Goal: Navigation & Orientation: Find specific page/section

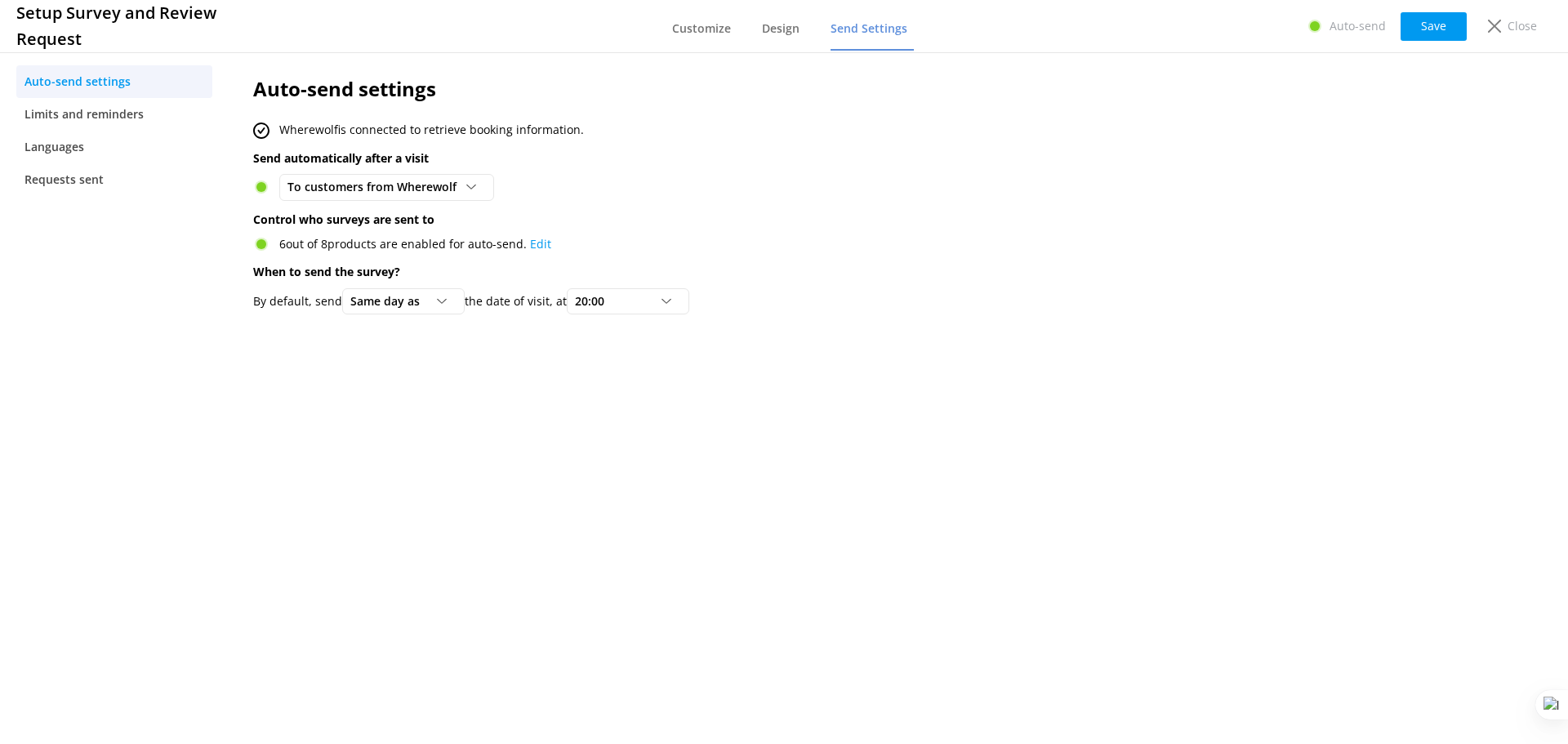
click at [1502, 24] on div "Close" at bounding box center [1509, 26] width 65 height 28
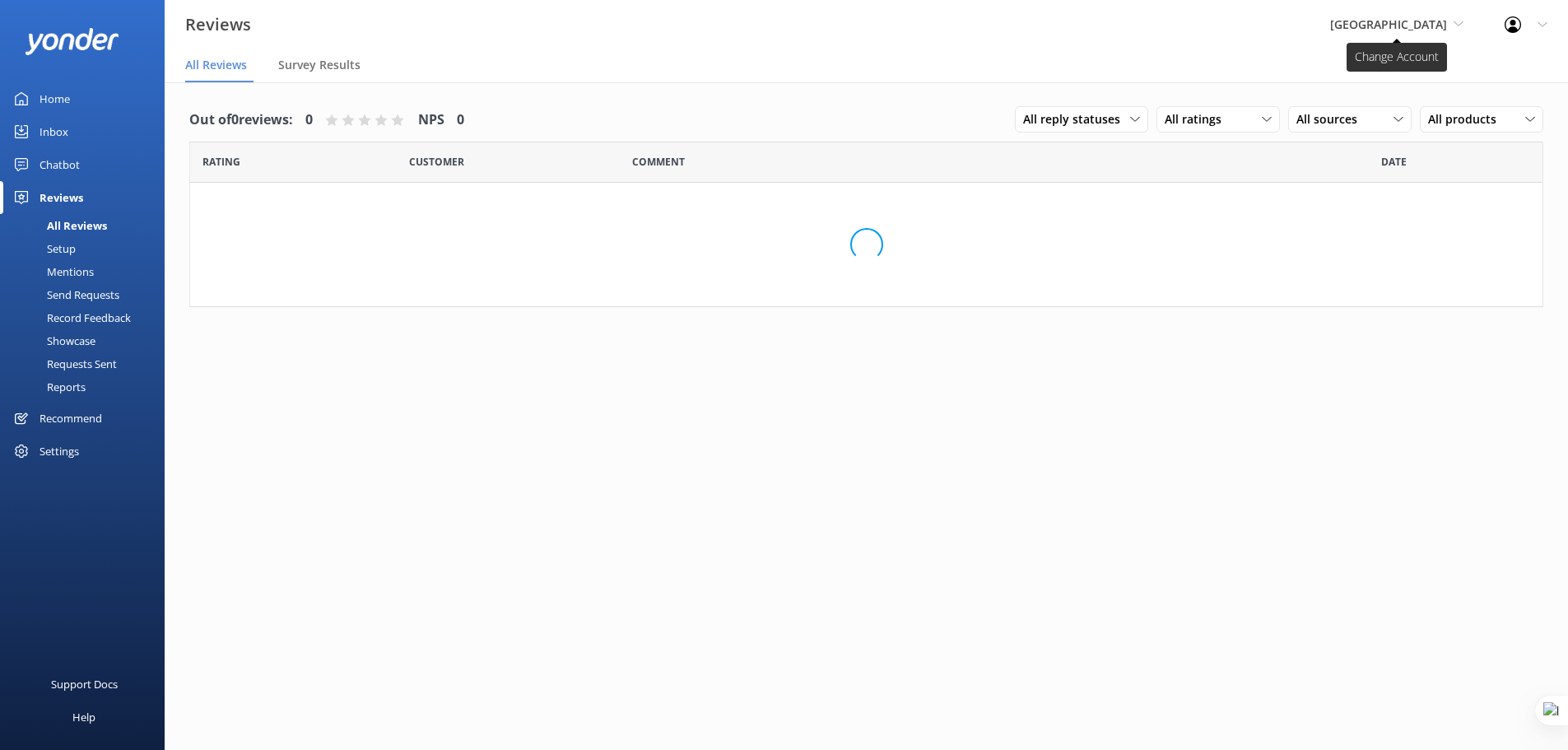
click at [1436, 24] on span "[GEOGRAPHIC_DATA]" at bounding box center [1389, 24] width 116 height 16
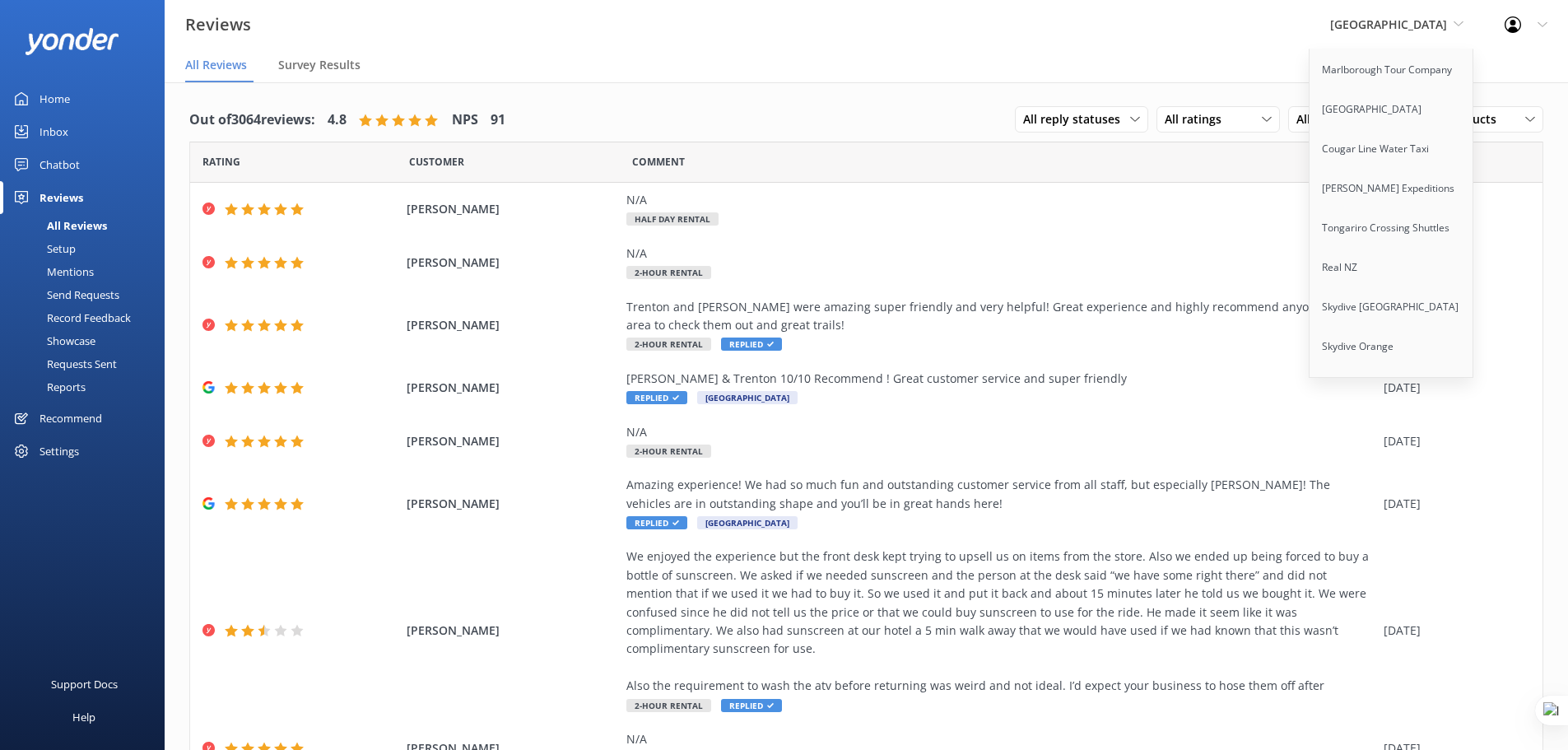
scroll to position [1516, 0]
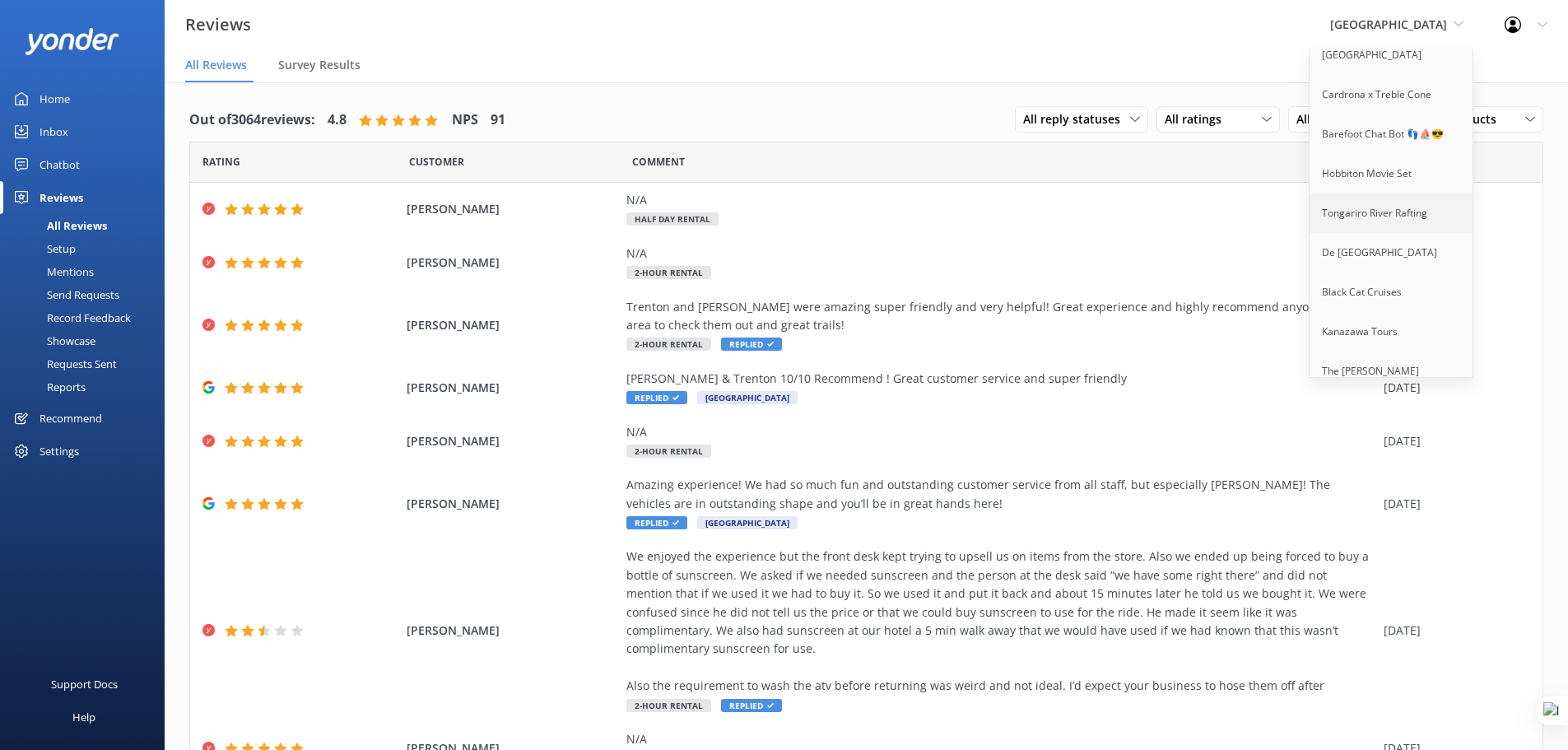
click at [1374, 215] on link "Tongariro River Rafting" at bounding box center [1391, 213] width 164 height 39
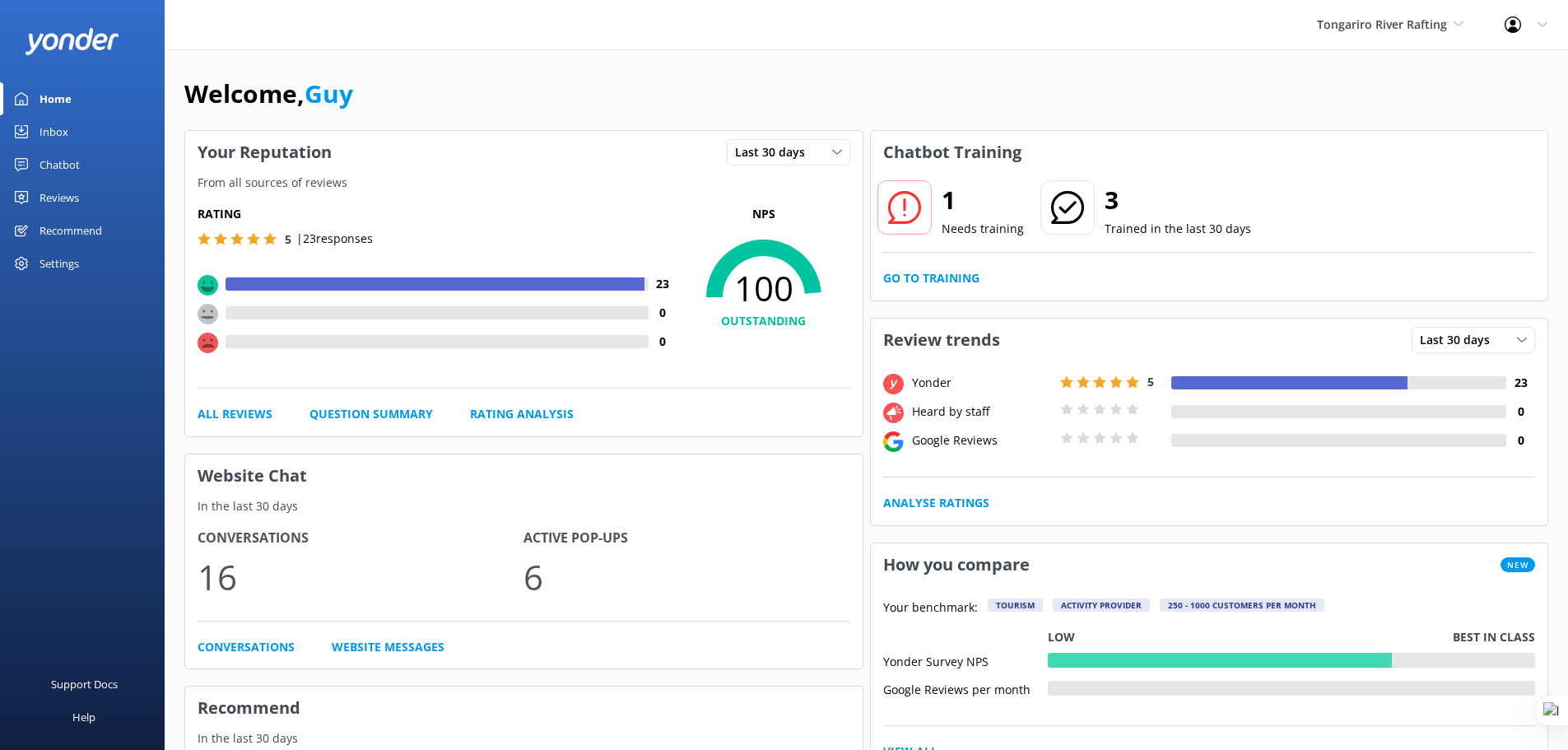
click at [72, 163] on div "Chatbot" at bounding box center [59, 164] width 40 height 33
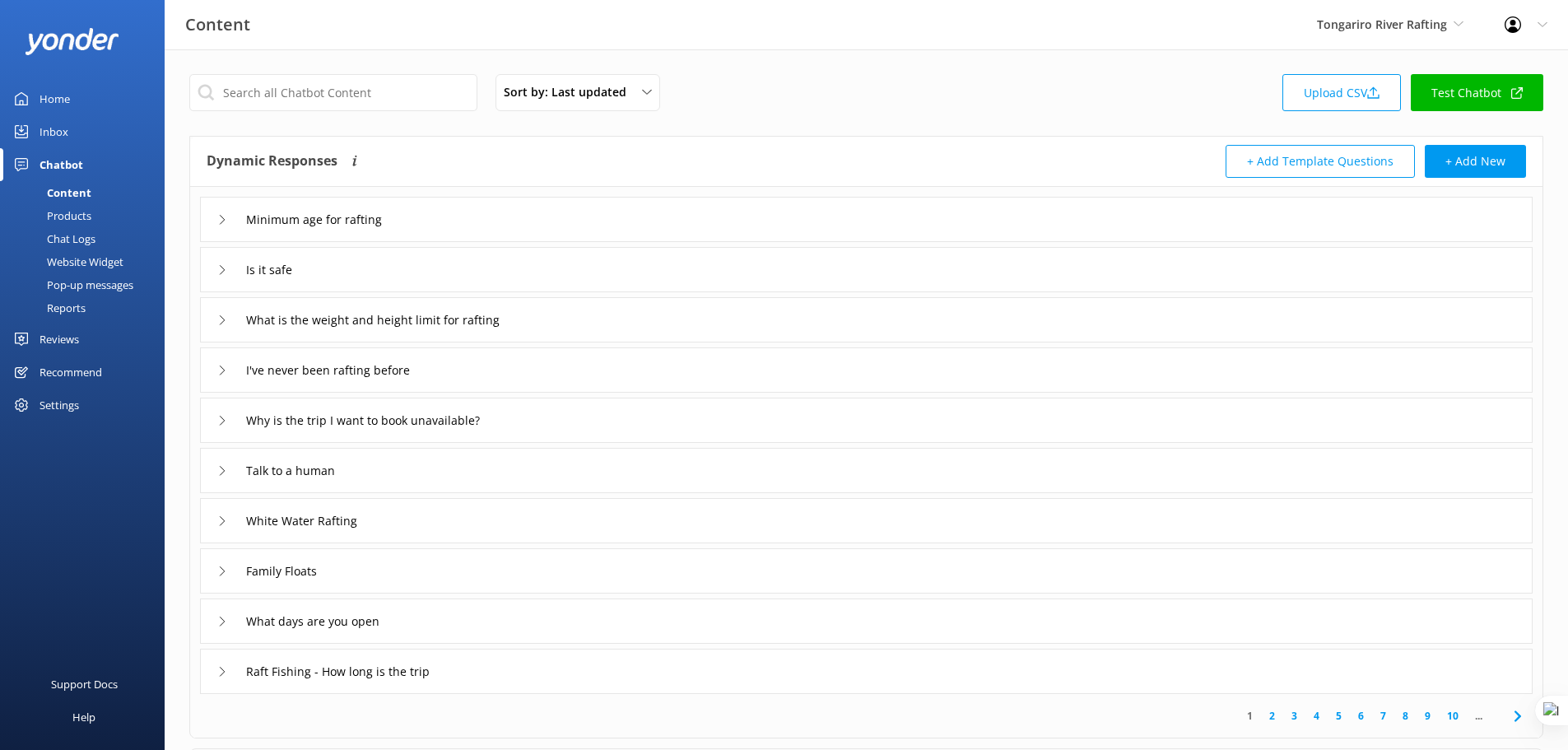
click at [63, 339] on div "Reviews" at bounding box center [59, 338] width 39 height 33
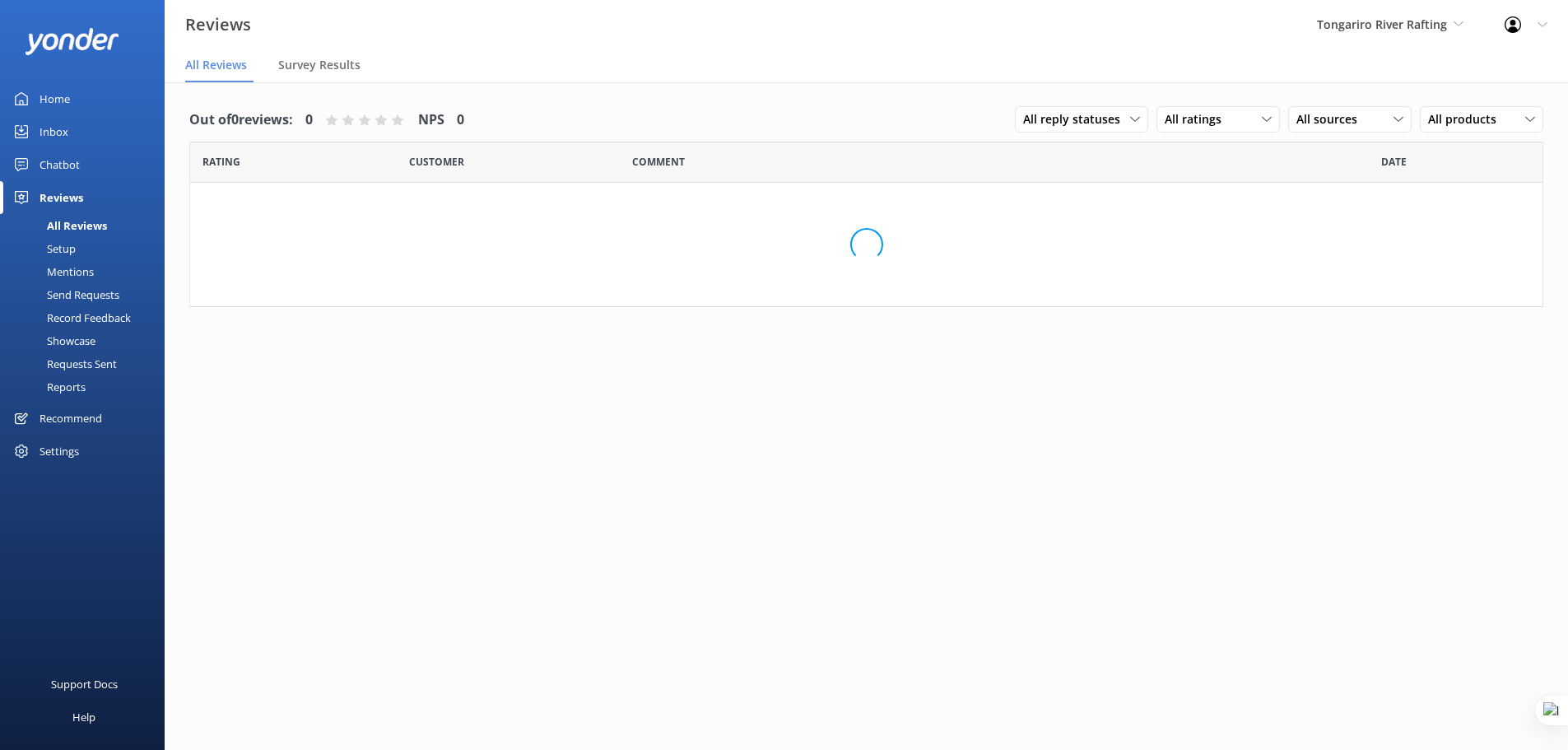
scroll to position [33, 0]
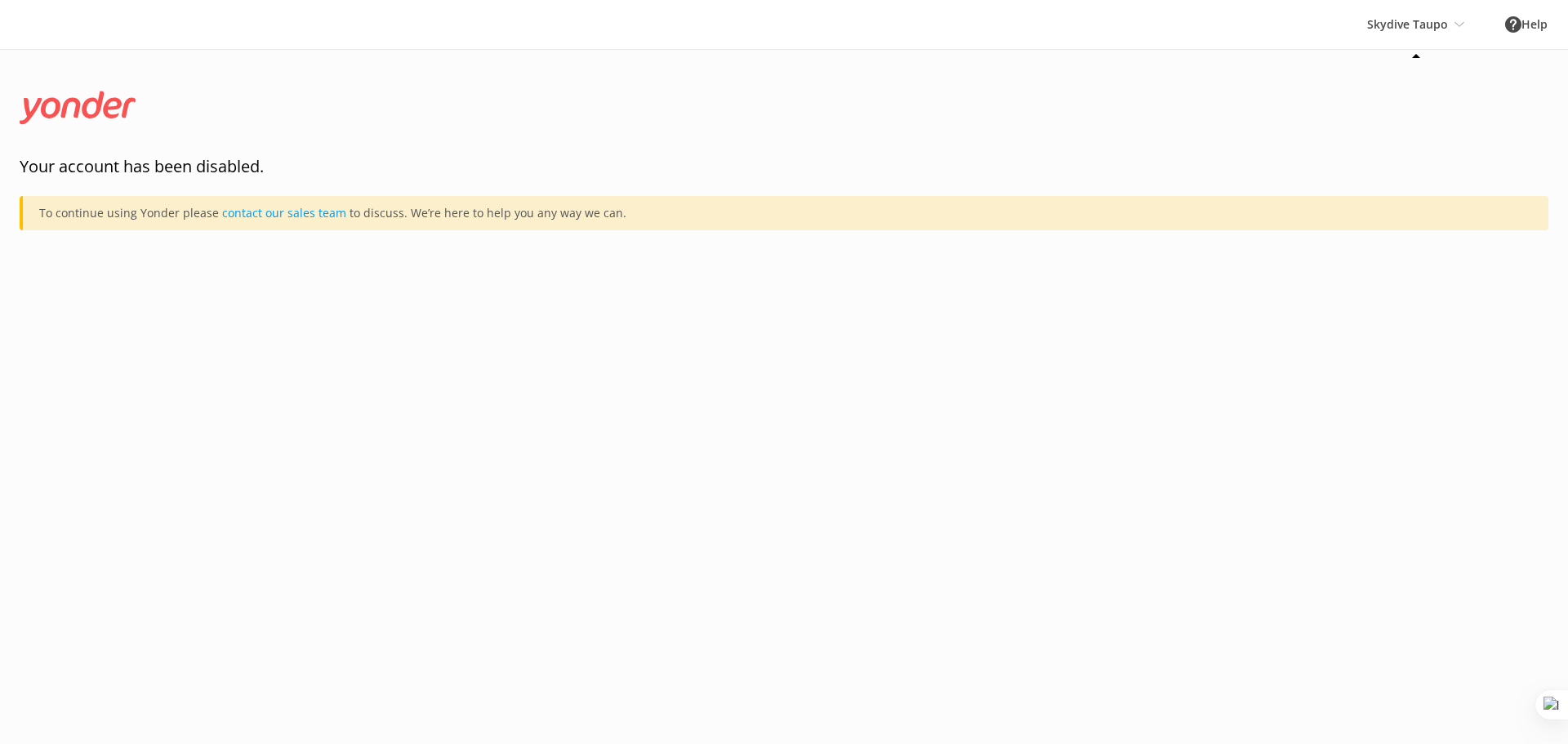
click at [1424, 19] on div "Skydive Taupo Yonder demo [GEOGRAPHIC_DATA] Bea [PERSON_NAME] Kayaks Yonder Lux…" at bounding box center [1416, 24] width 138 height 49
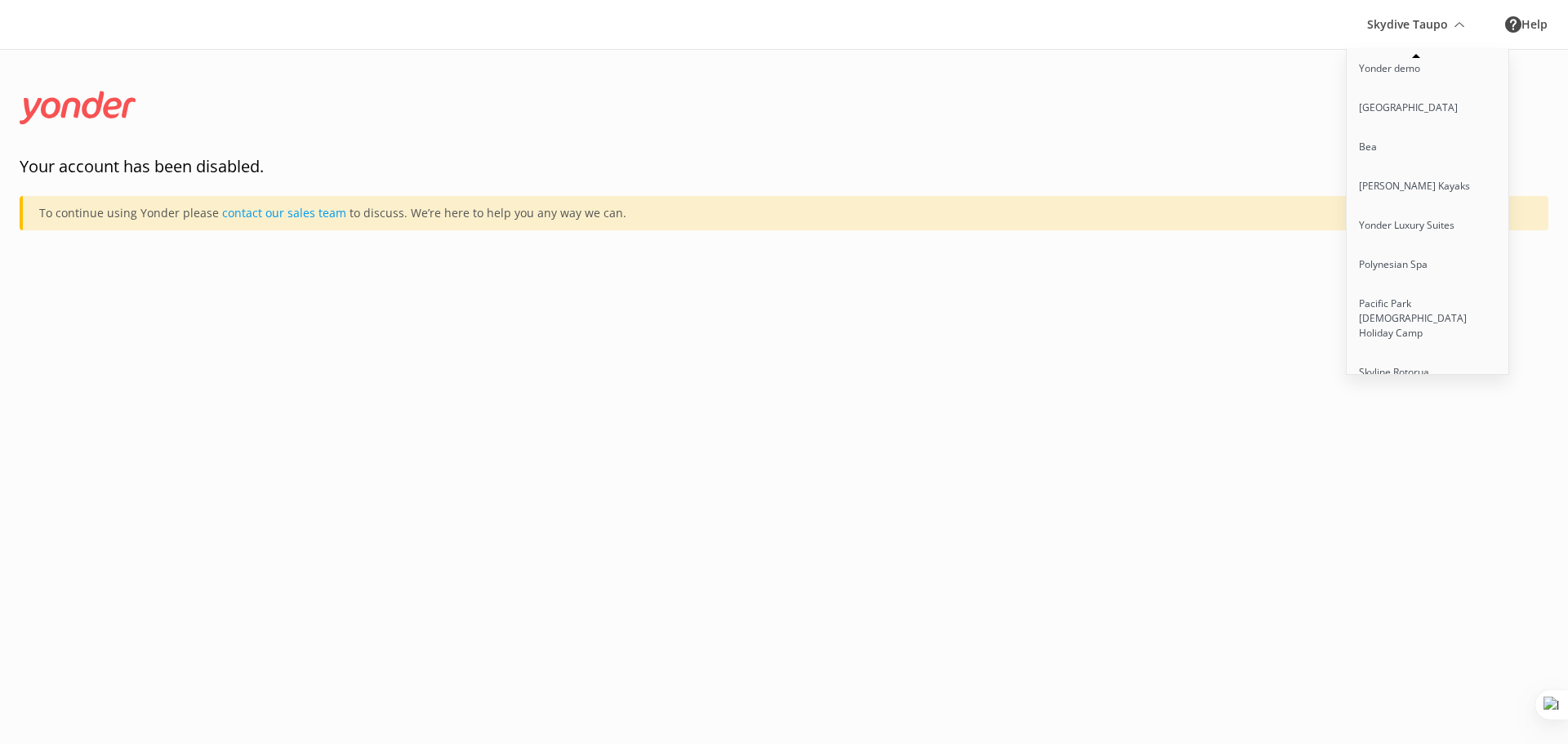
scroll to position [3357, 0]
click at [1416, 236] on link "Gulfstream Fishing [GEOGRAPHIC_DATA]" at bounding box center [1428, 263] width 163 height 54
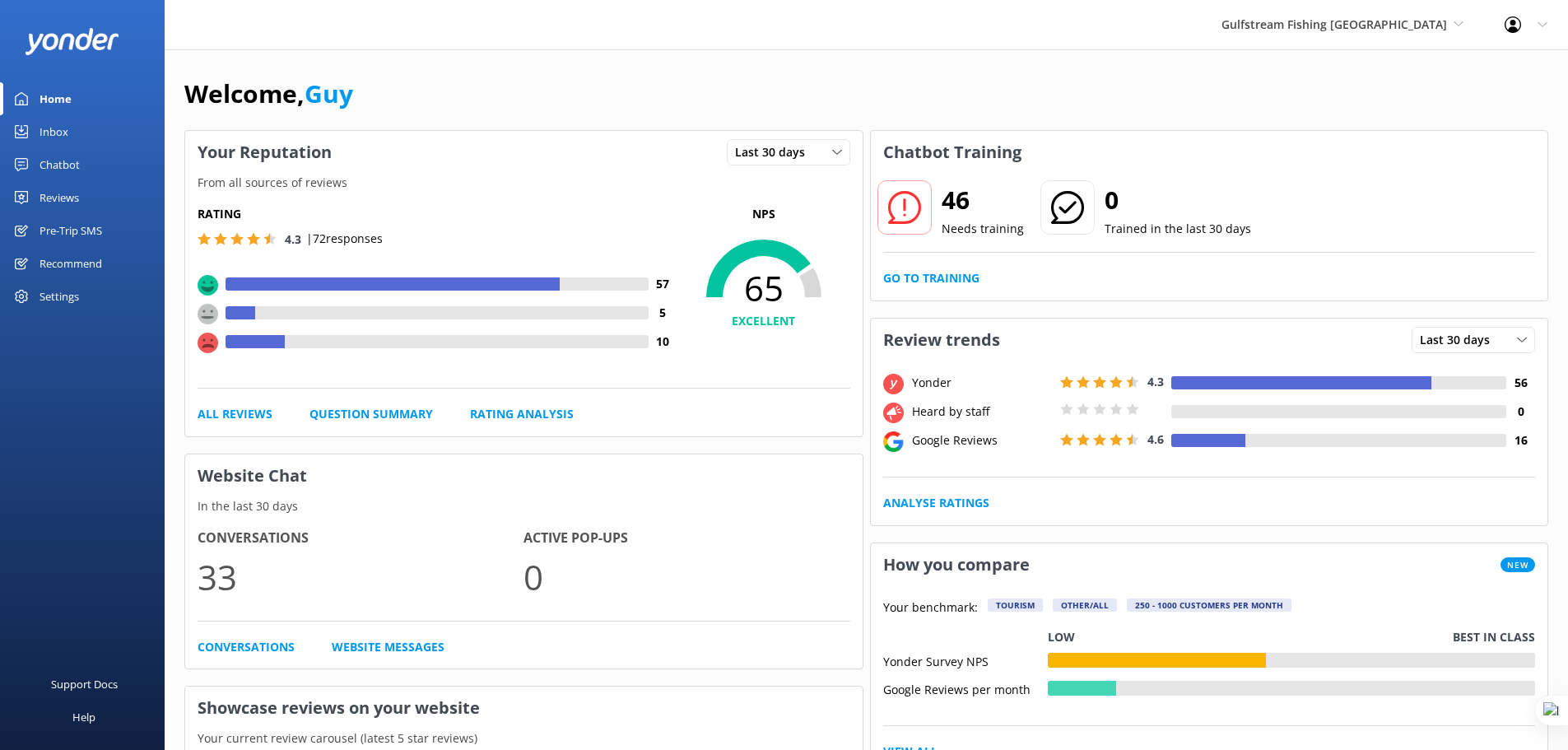
click at [73, 230] on div "Pre-Trip SMS" at bounding box center [70, 230] width 63 height 33
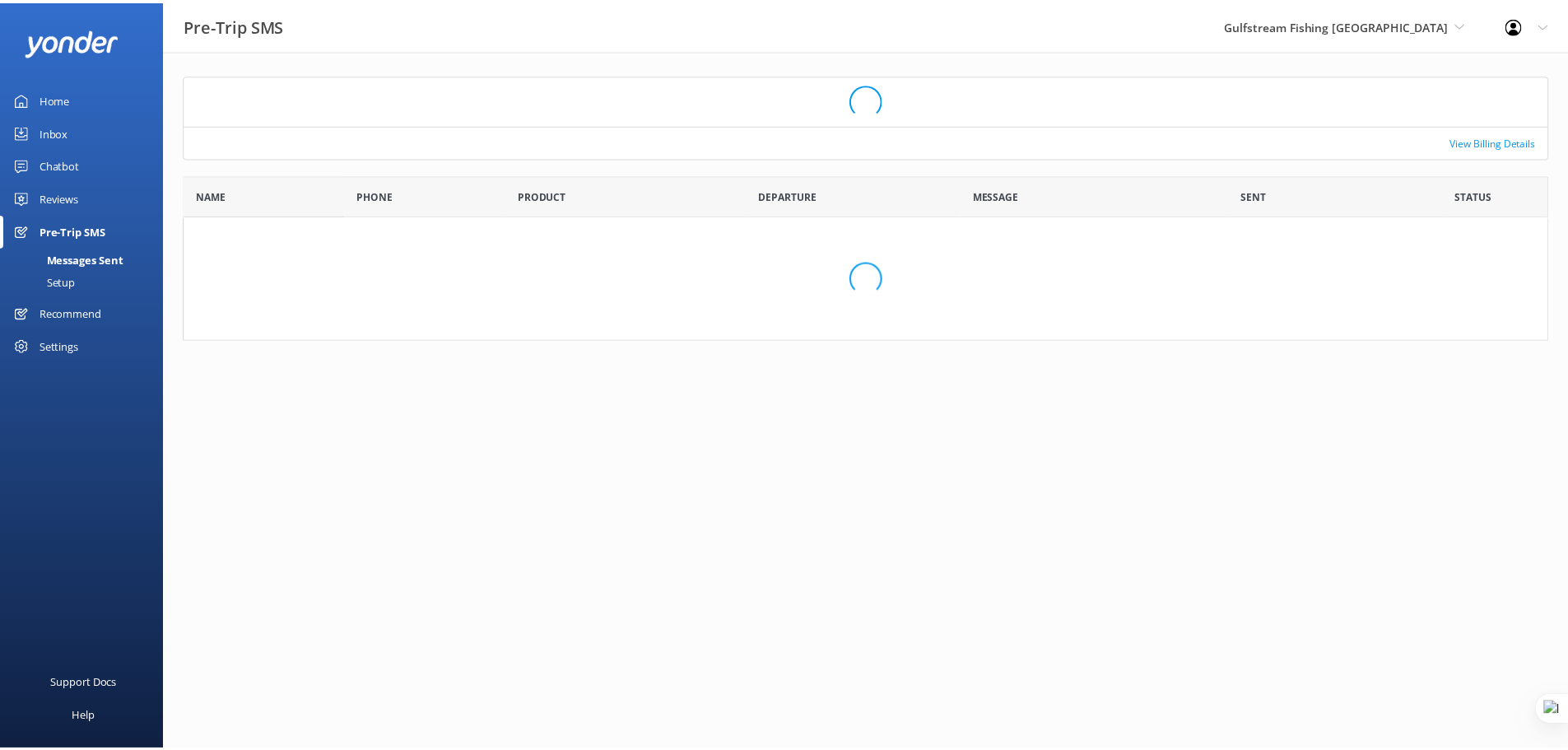
scroll to position [131, 1364]
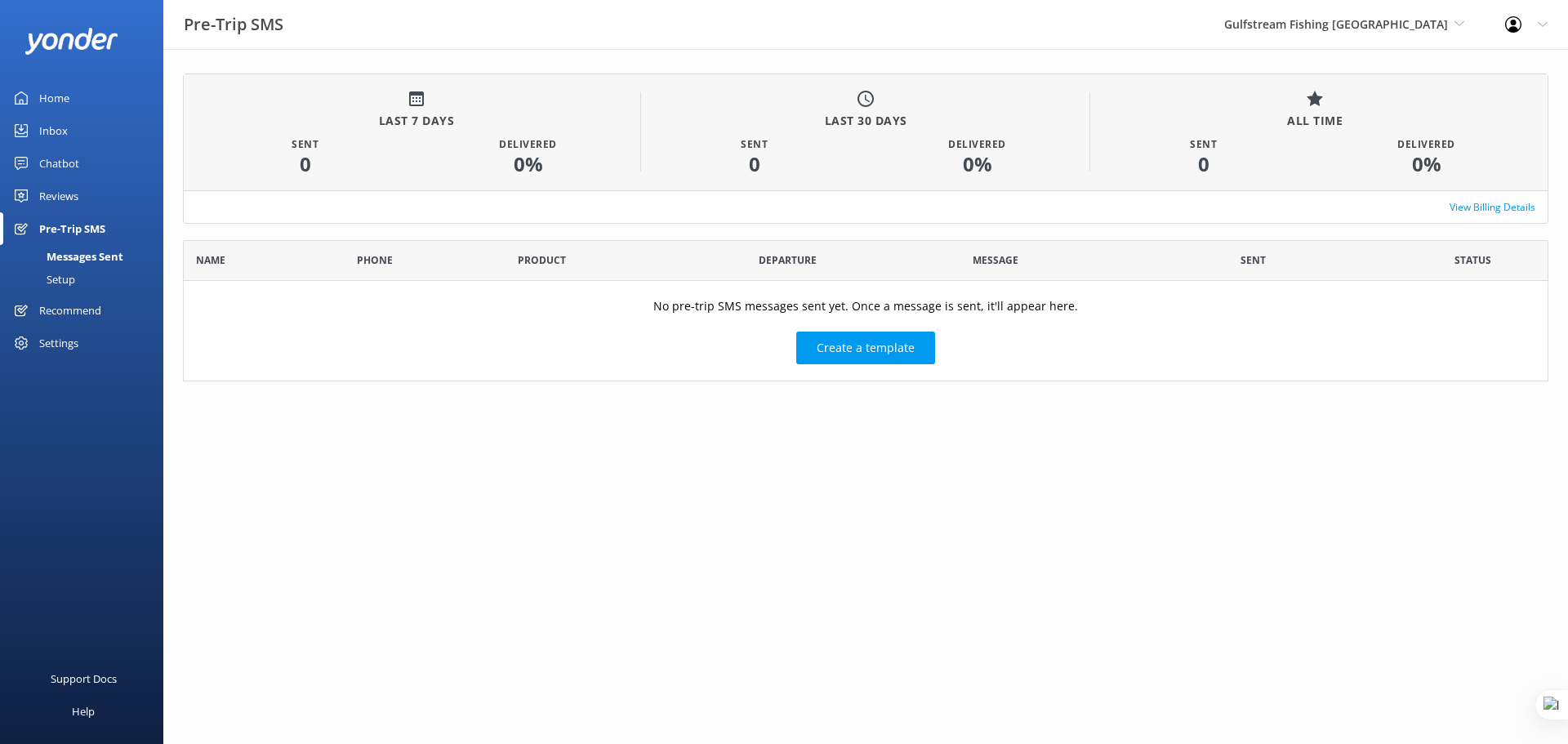
click at [66, 282] on div "Setup" at bounding box center [43, 279] width 65 height 23
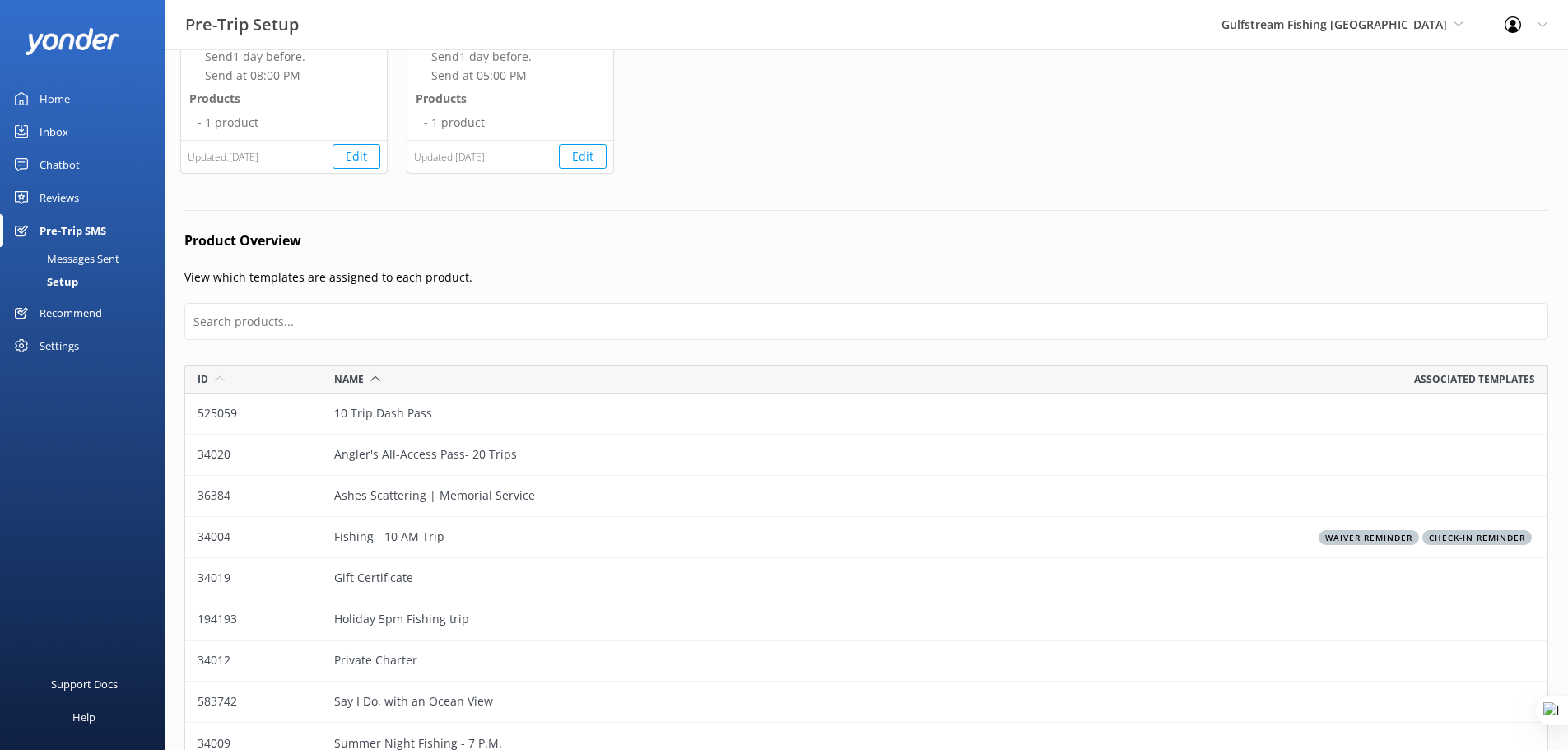
scroll to position [247, 0]
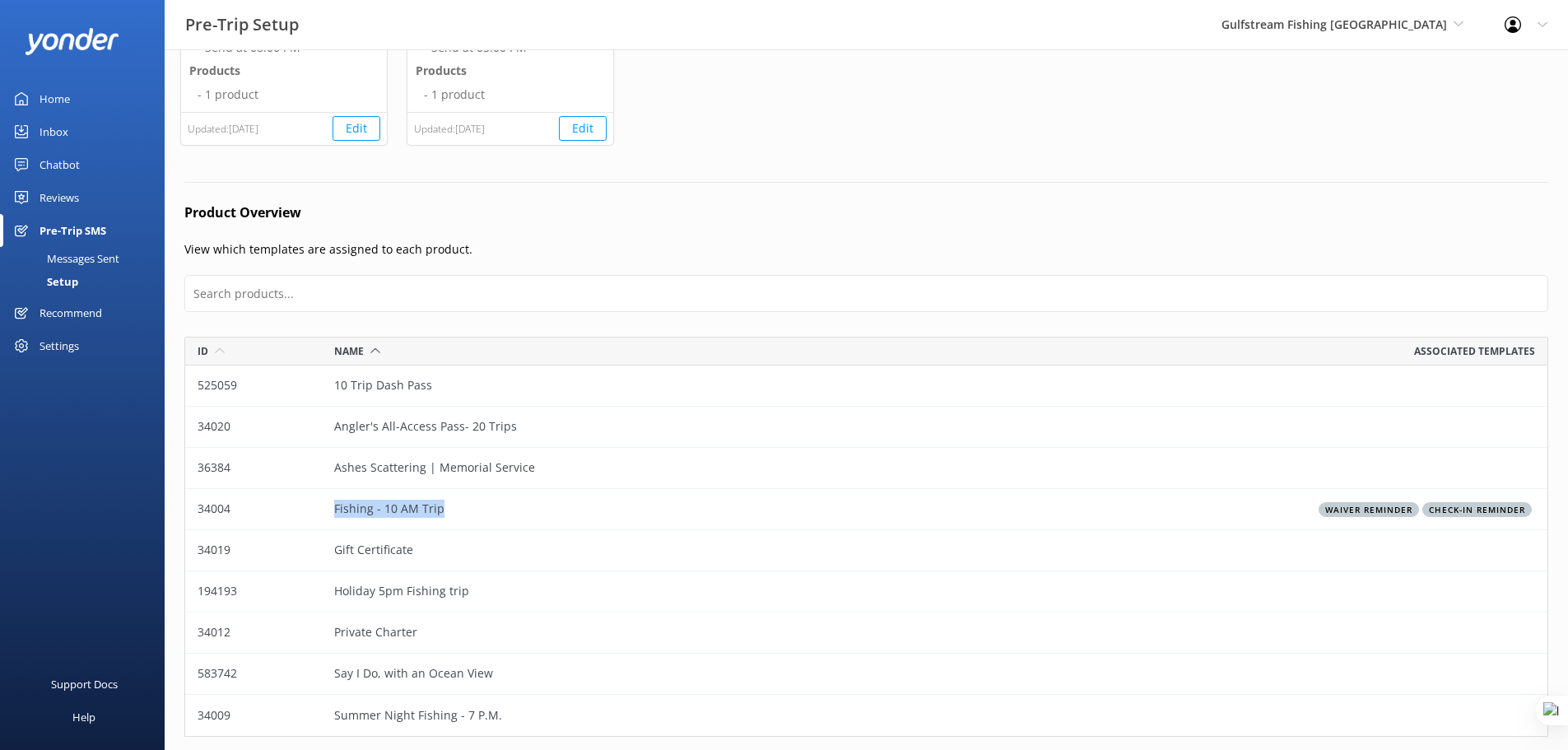
drag, startPoint x: 453, startPoint y: 512, endPoint x: 307, endPoint y: 515, distance: 146.0
click at [307, 515] on div "34004 Fishing - 10 AM Trip Waiver Reminder Check-in reminder" at bounding box center [866, 509] width 1364 height 41
click at [522, 219] on h4 "Product Overview" at bounding box center [866, 213] width 1364 height 22
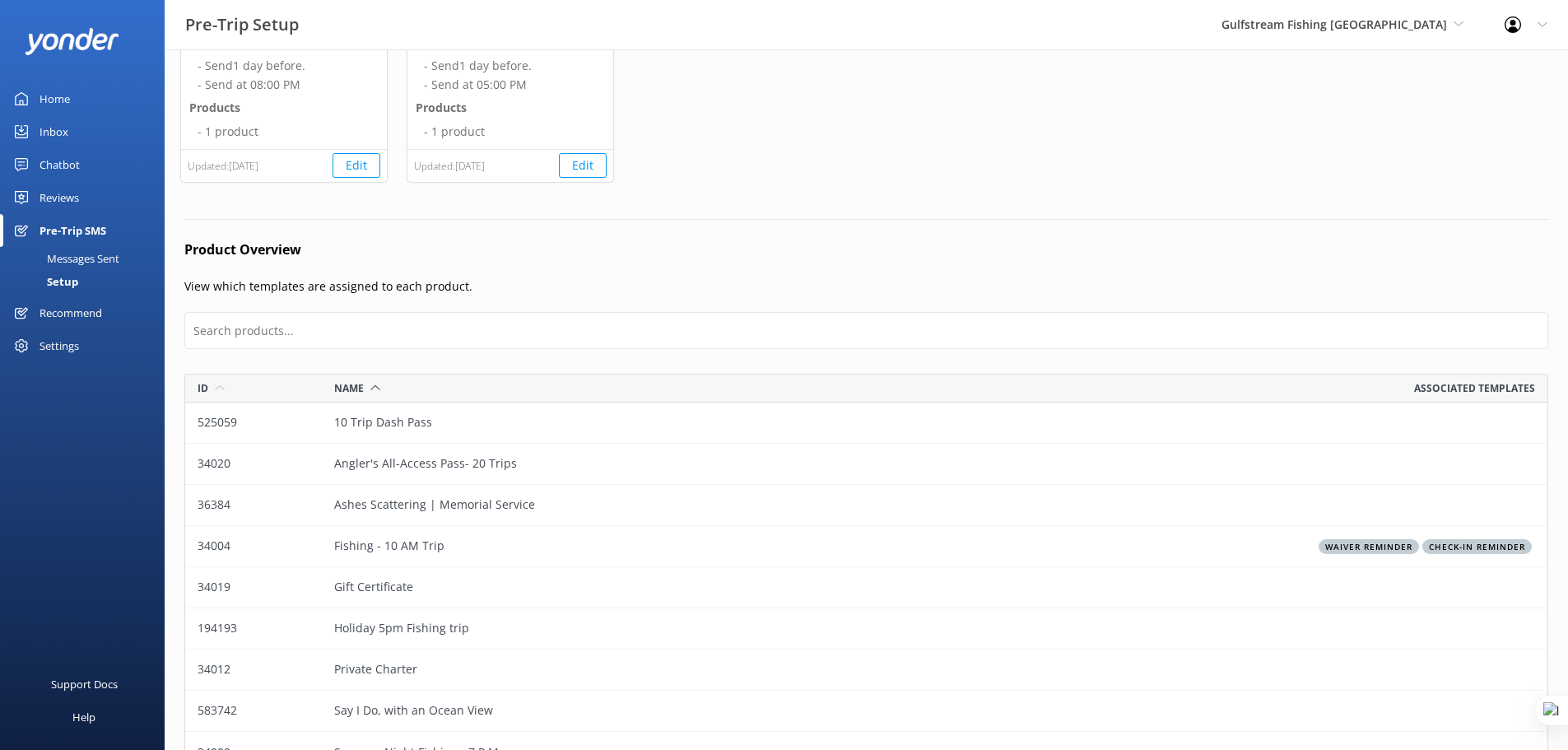
scroll to position [206, 0]
click at [67, 195] on div "Reviews" at bounding box center [59, 197] width 39 height 33
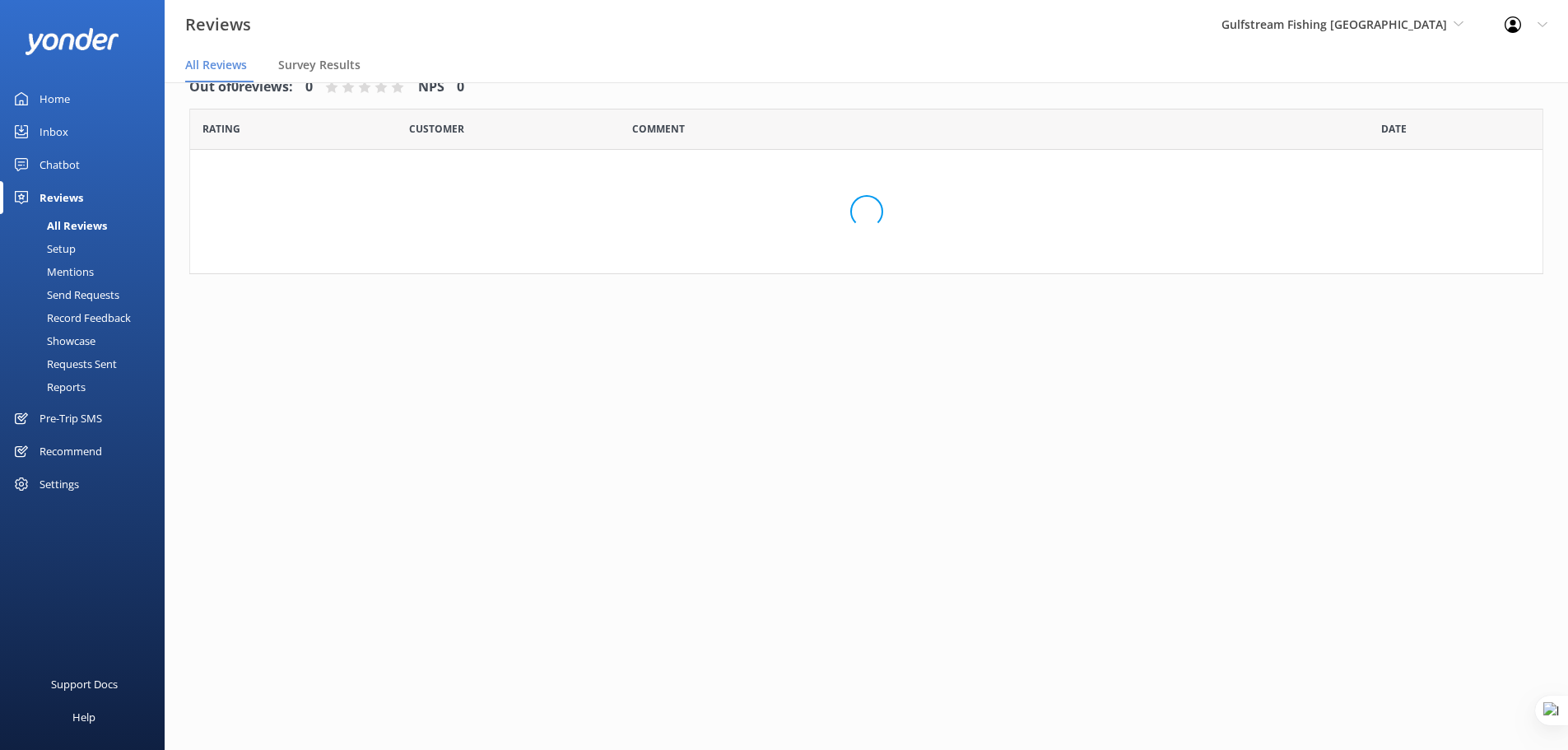
scroll to position [33, 0]
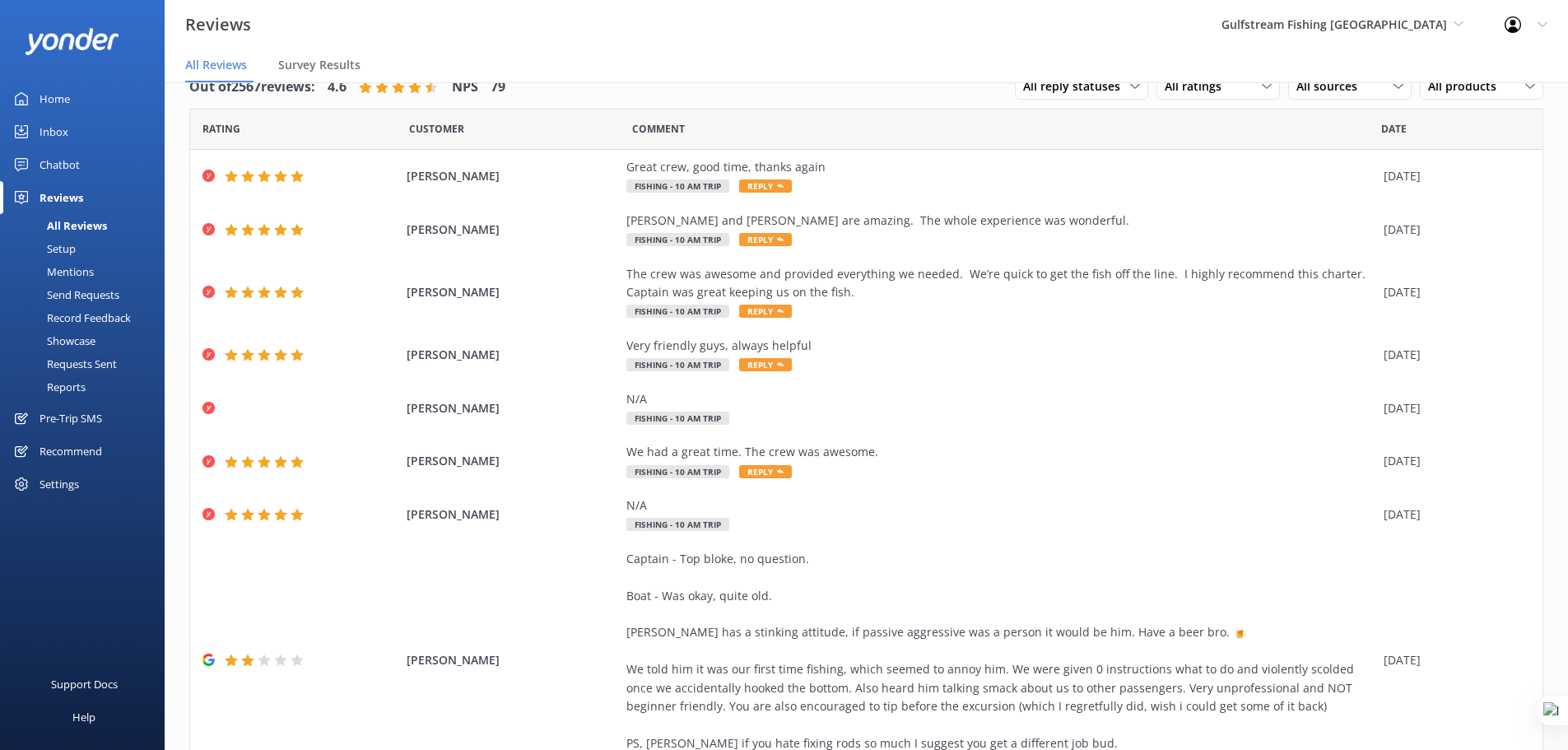
click at [84, 361] on div "Requests Sent" at bounding box center [64, 364] width 107 height 23
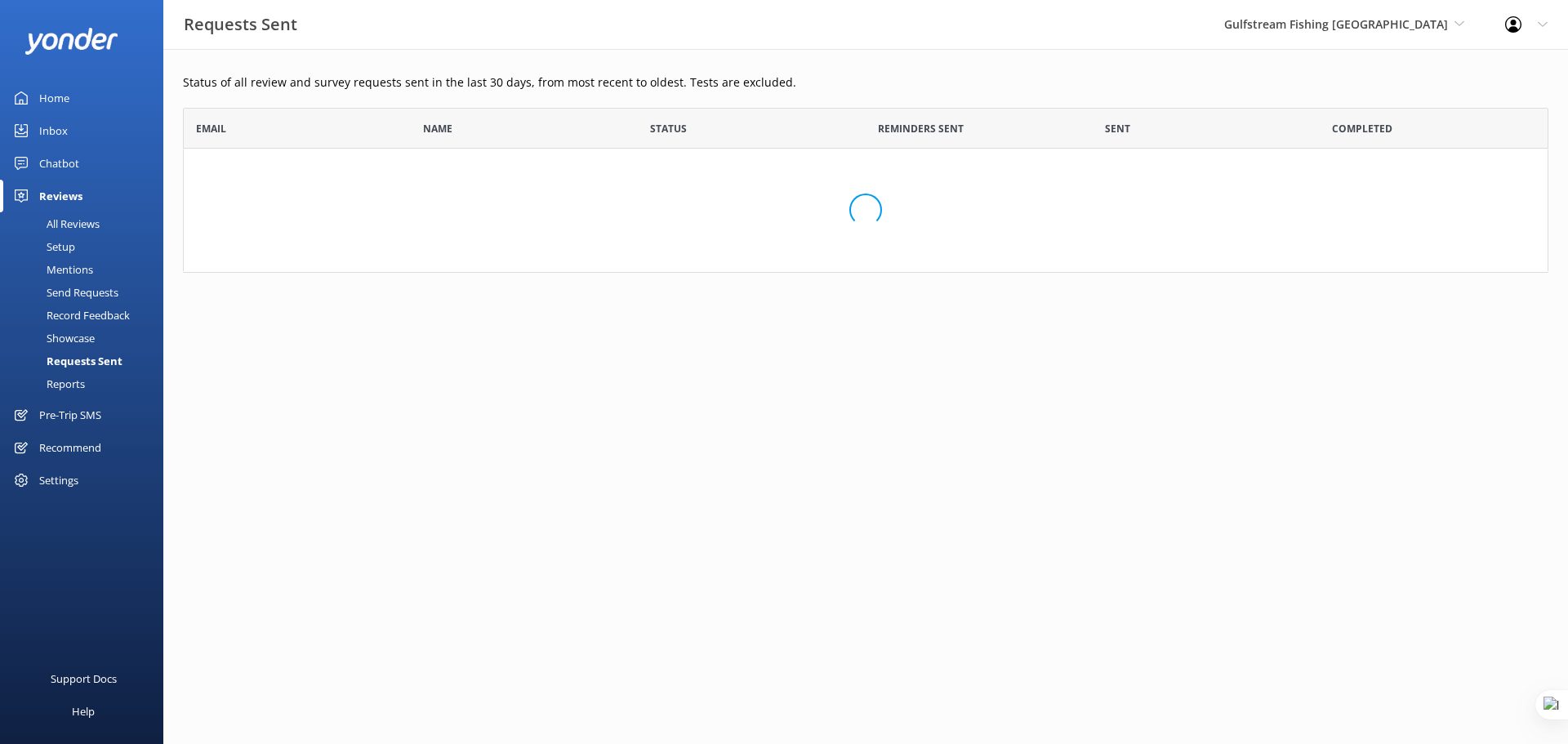
scroll to position [439, 1354]
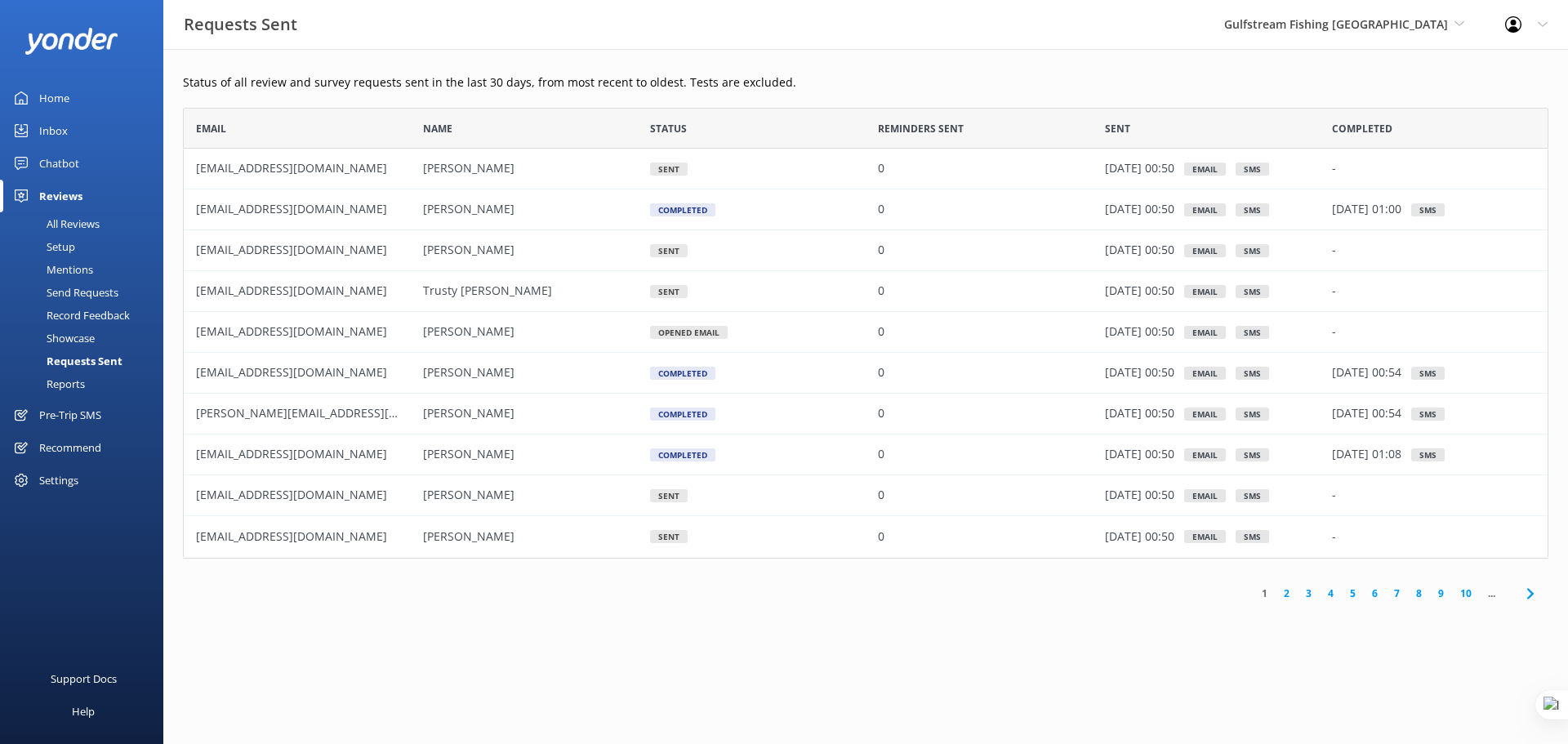
click at [1284, 595] on link "2" at bounding box center [1287, 593] width 22 height 16
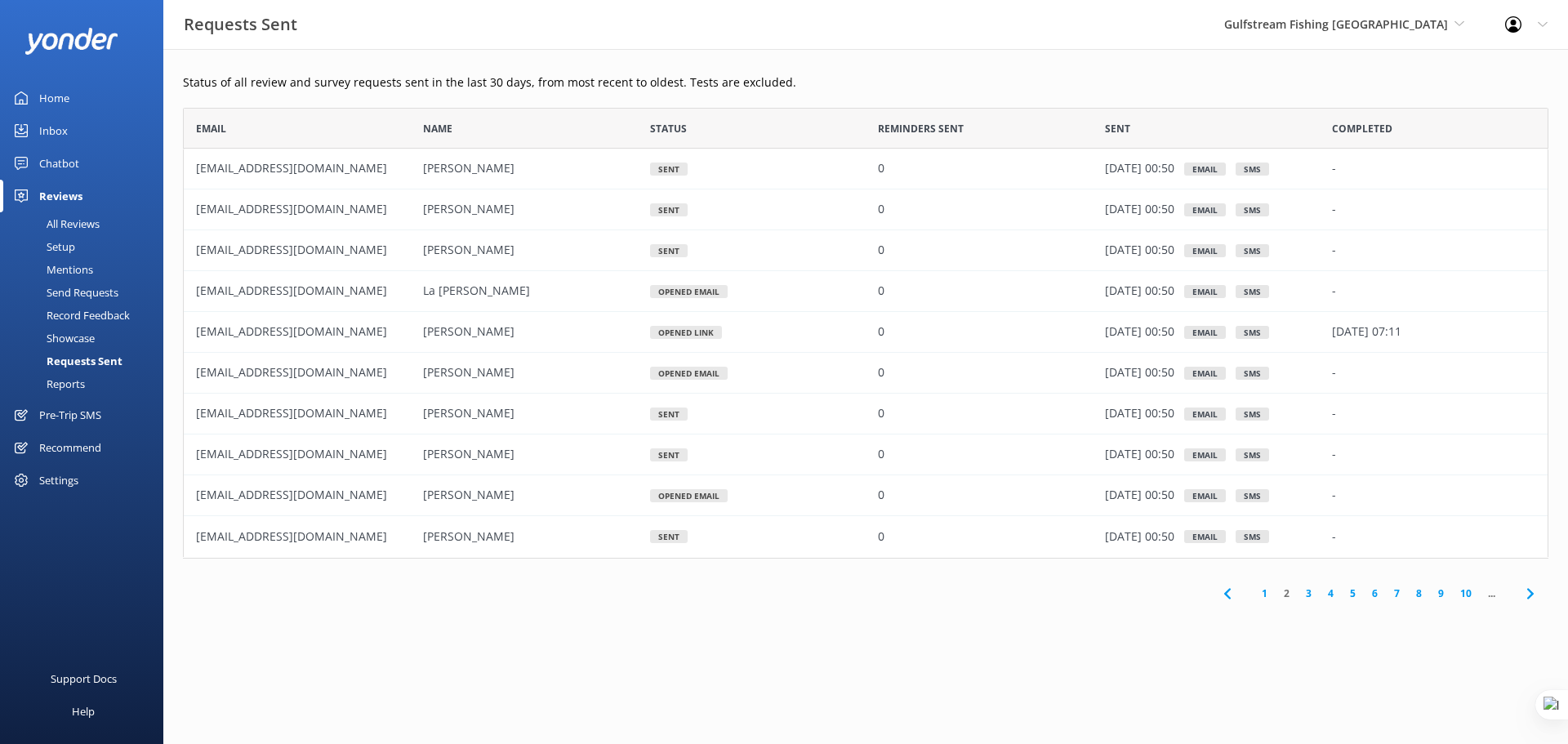
click at [1308, 596] on link "3" at bounding box center [1309, 593] width 22 height 16
click at [1327, 594] on link "4" at bounding box center [1331, 593] width 22 height 16
click at [1259, 600] on link "1" at bounding box center [1265, 593] width 22 height 16
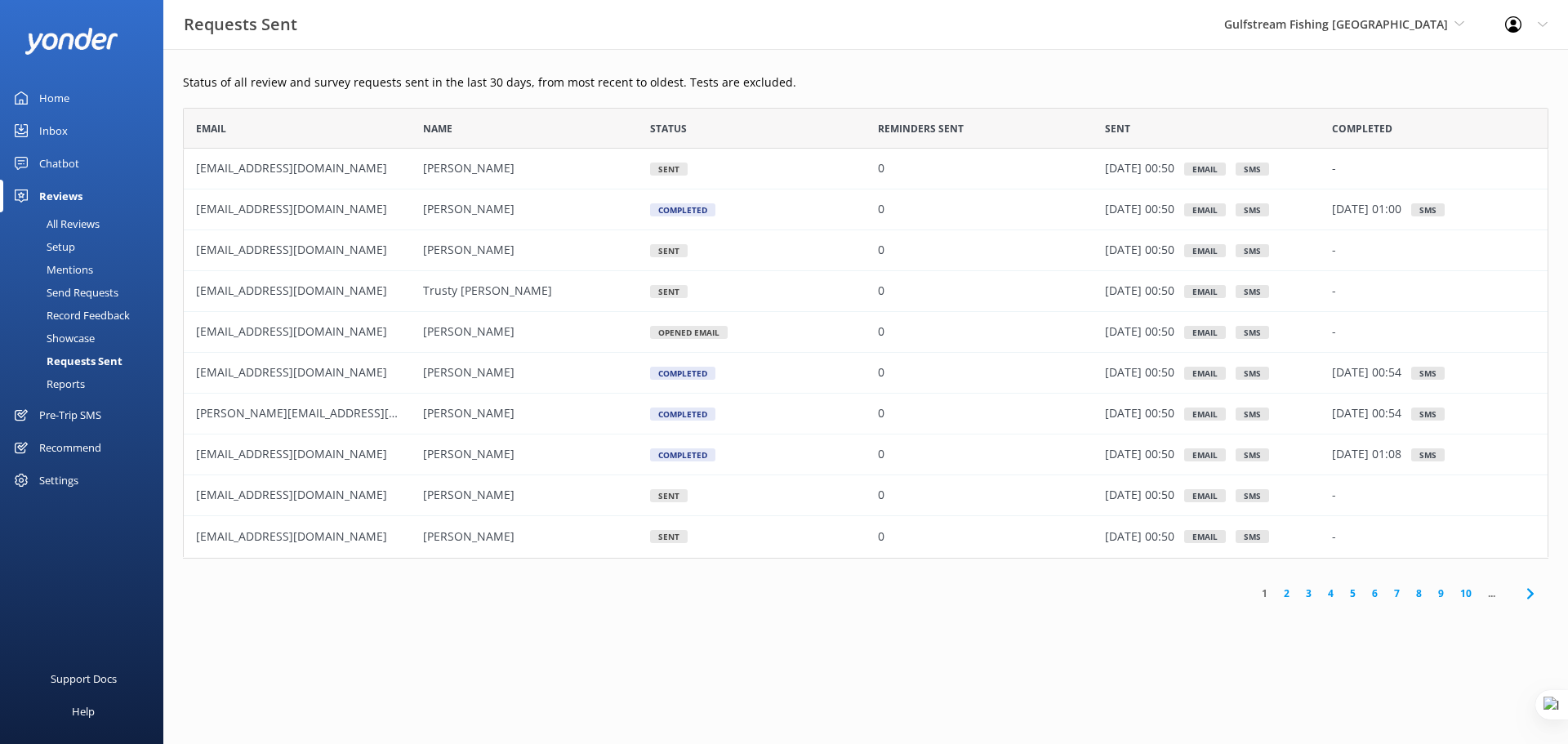
click at [59, 245] on div "Setup" at bounding box center [43, 246] width 65 height 23
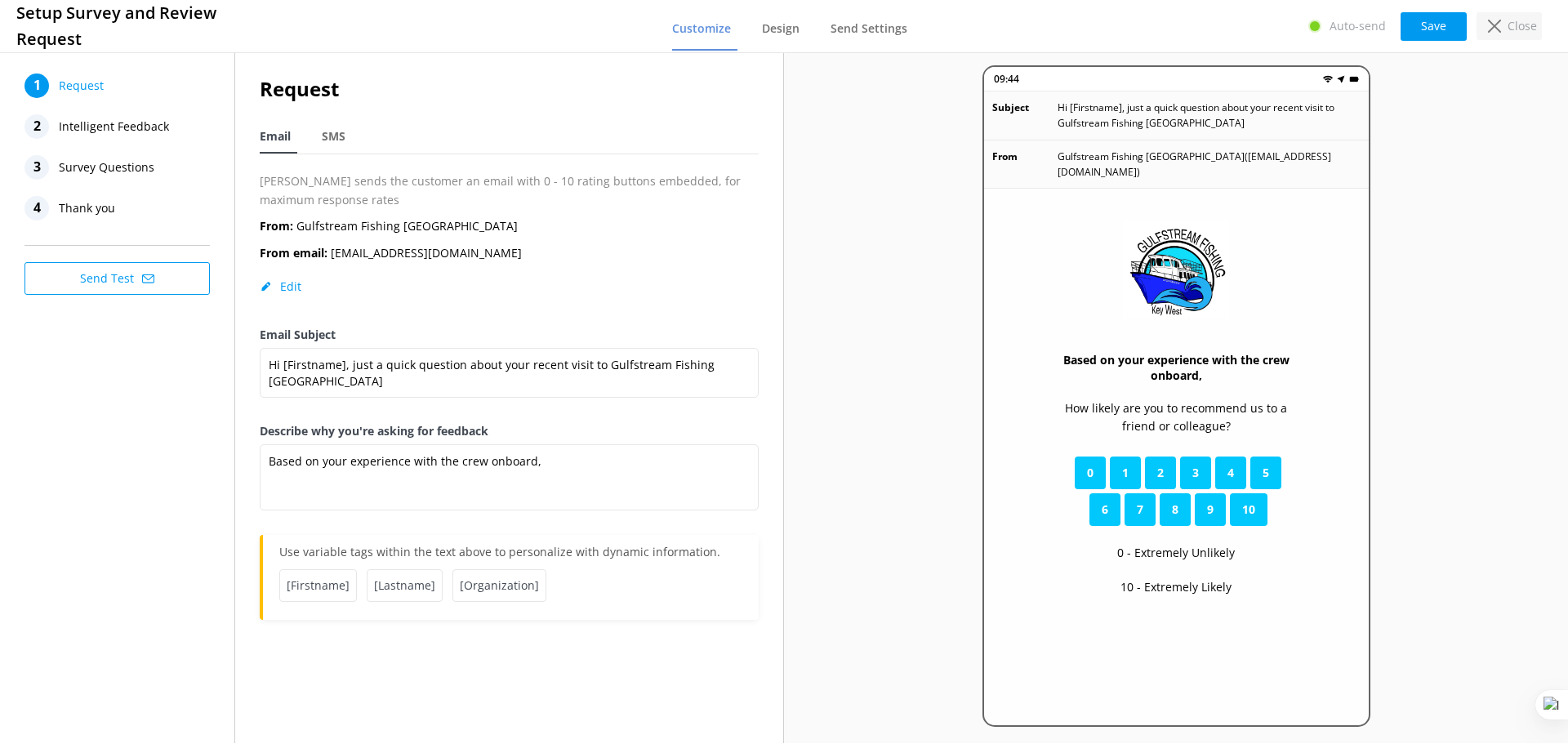
click at [1520, 27] on p "Close" at bounding box center [1523, 25] width 30 height 18
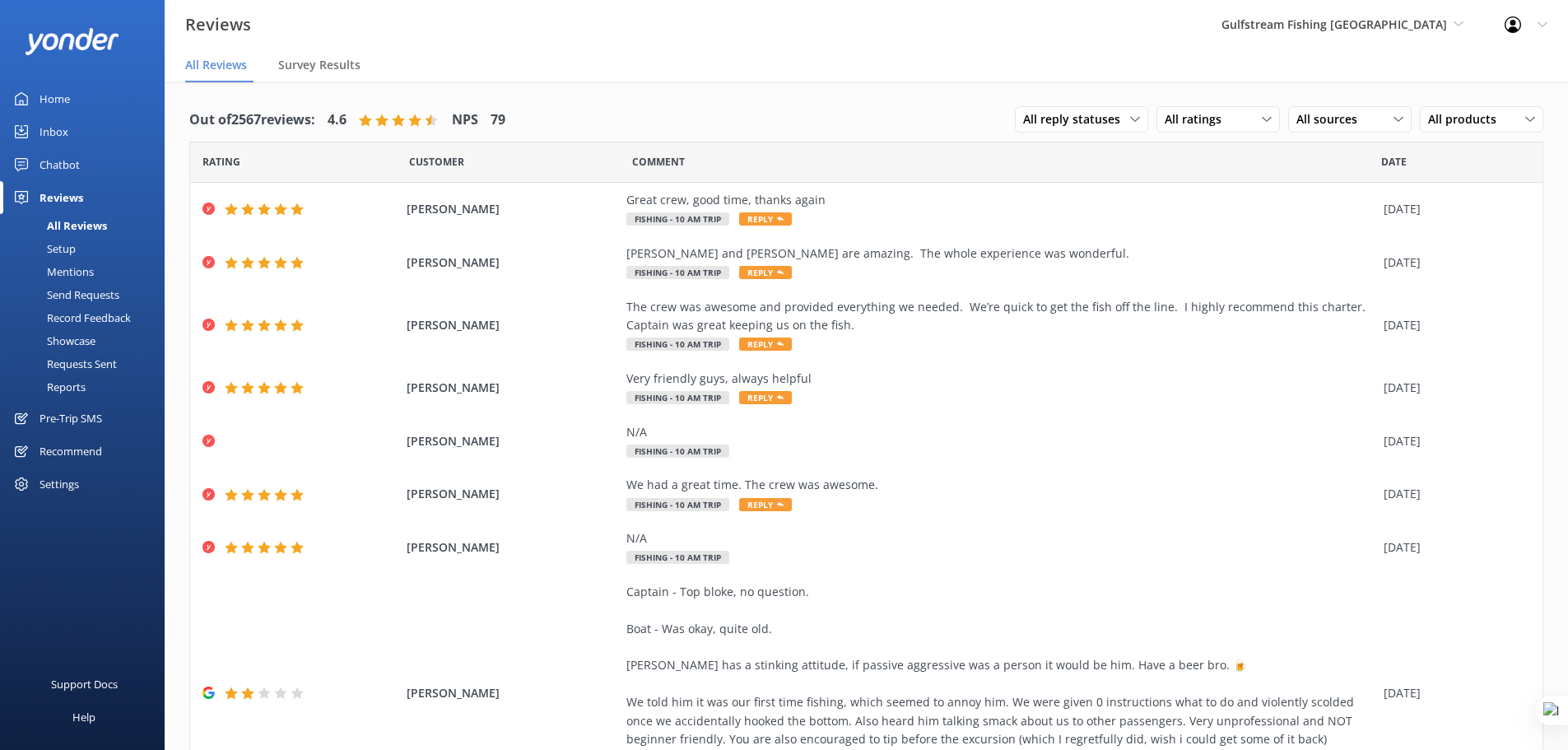
click at [74, 420] on div "Pre-Trip SMS" at bounding box center [70, 418] width 63 height 33
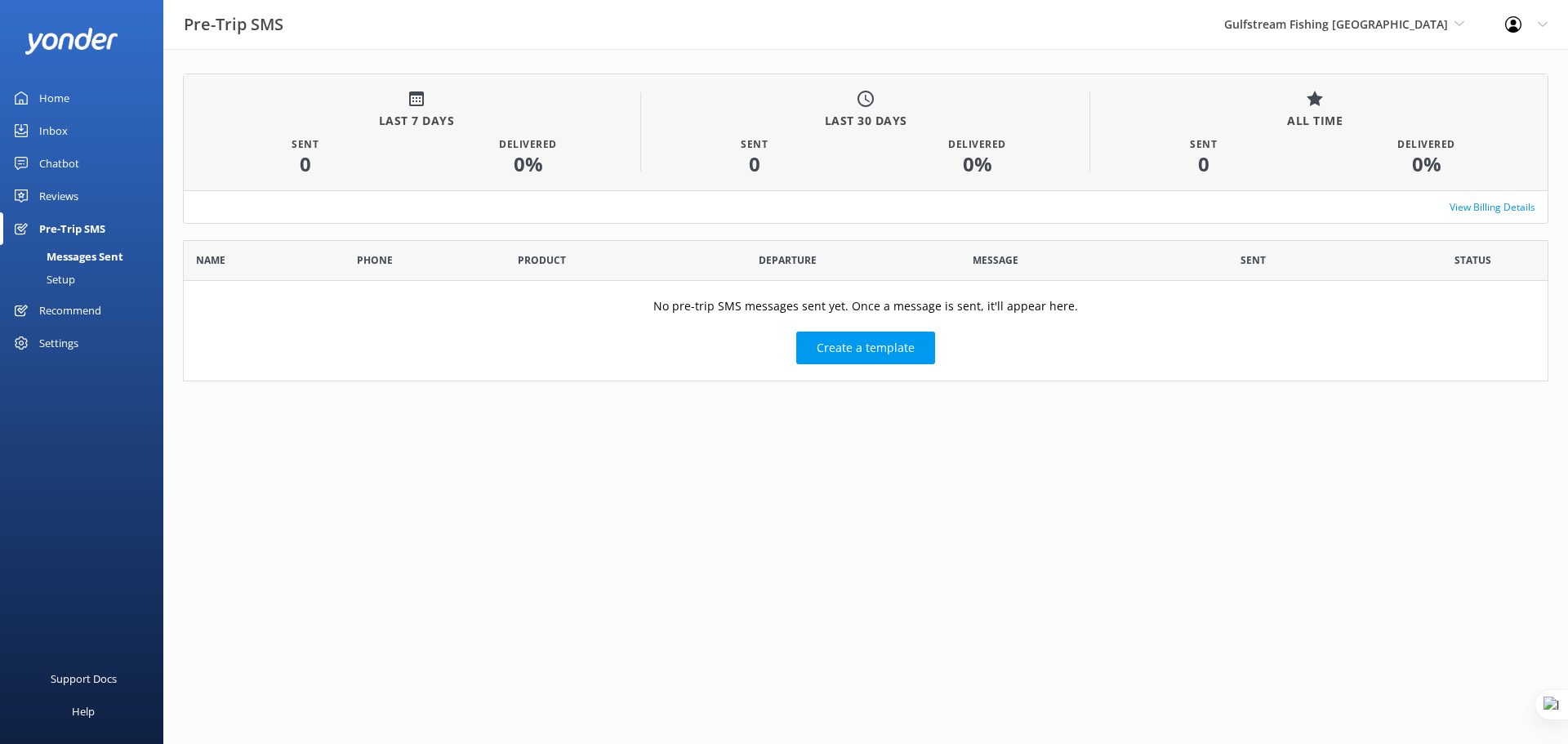
scroll to position [130, 1354]
click at [1387, 28] on span "Gulfstream Fishing [GEOGRAPHIC_DATA]" at bounding box center [1337, 24] width 224 height 16
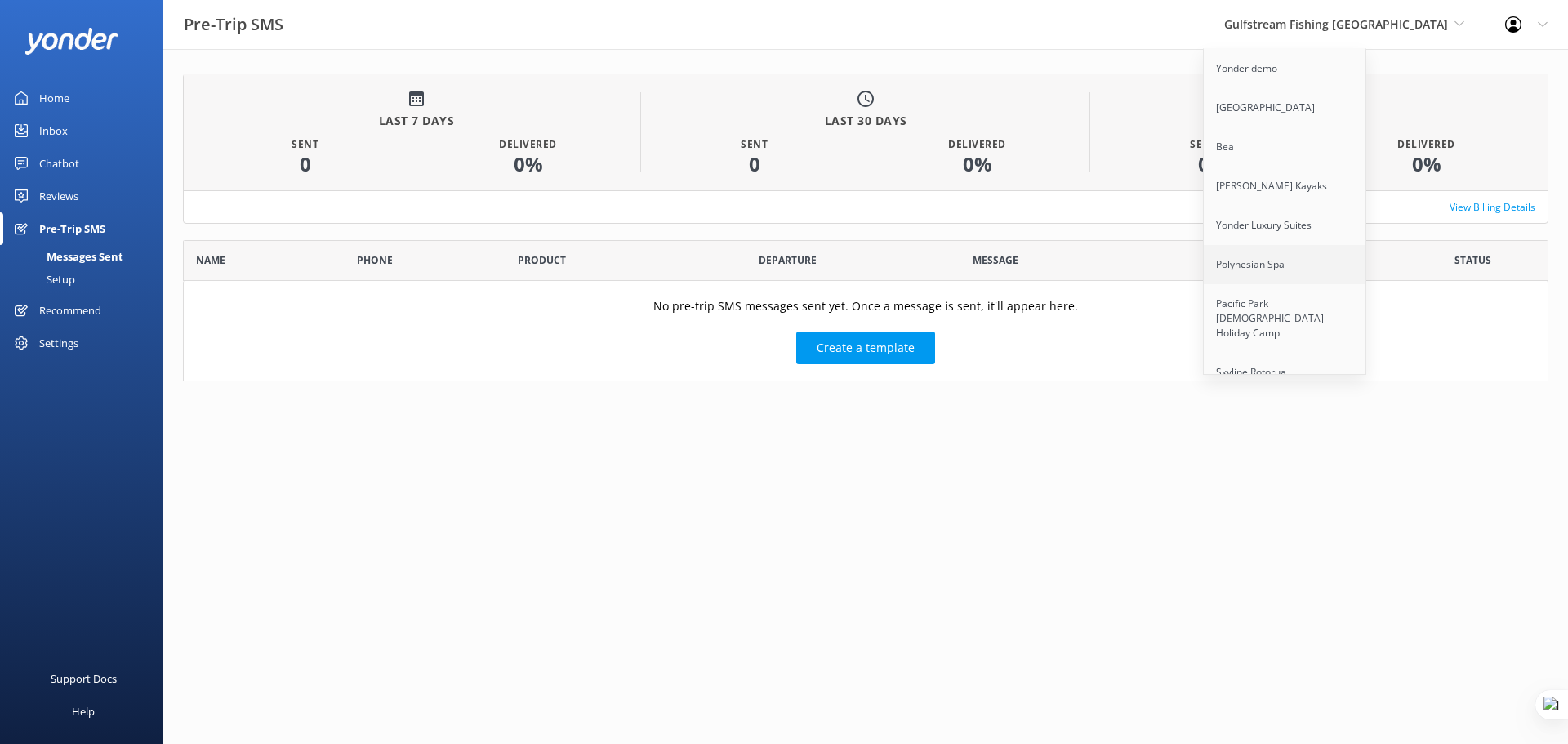
click at [1367, 267] on link "Polynesian Spa" at bounding box center [1286, 265] width 163 height 39
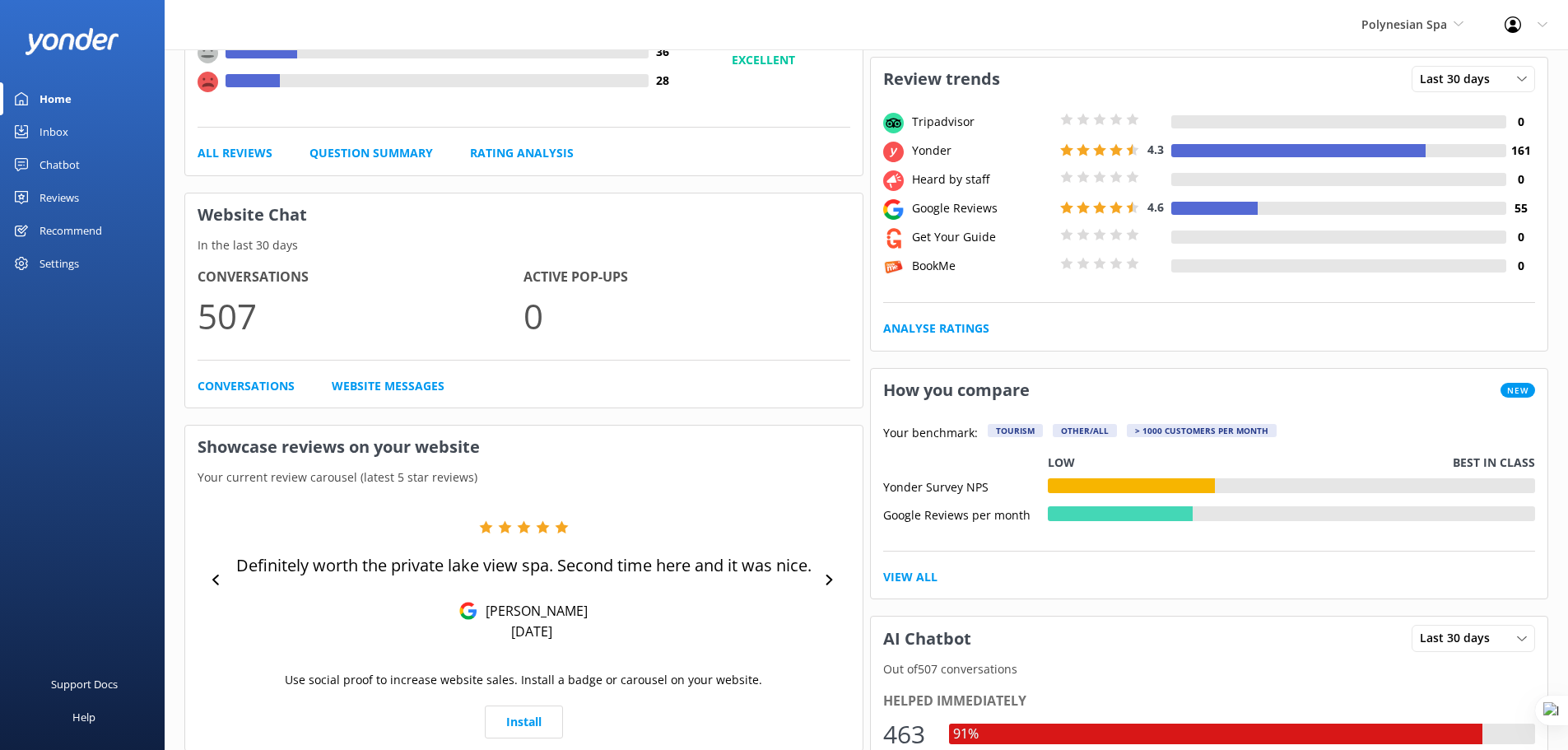
scroll to position [247, 0]
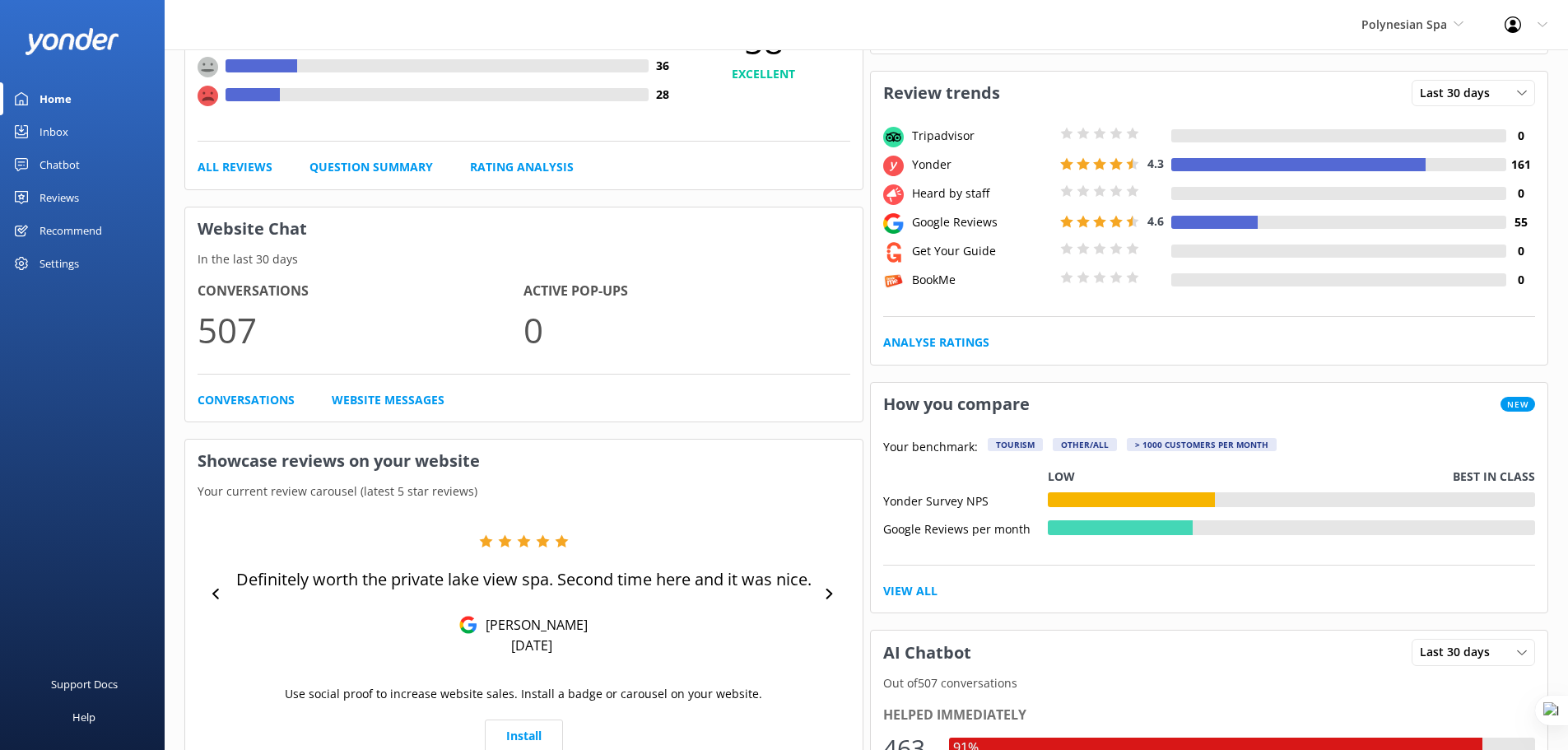
click at [1395, 8] on div "Polynesian Spa Yonder demo Musket Cove Island Resort & Marina Bea Abel Tasman K…" at bounding box center [1412, 24] width 143 height 50
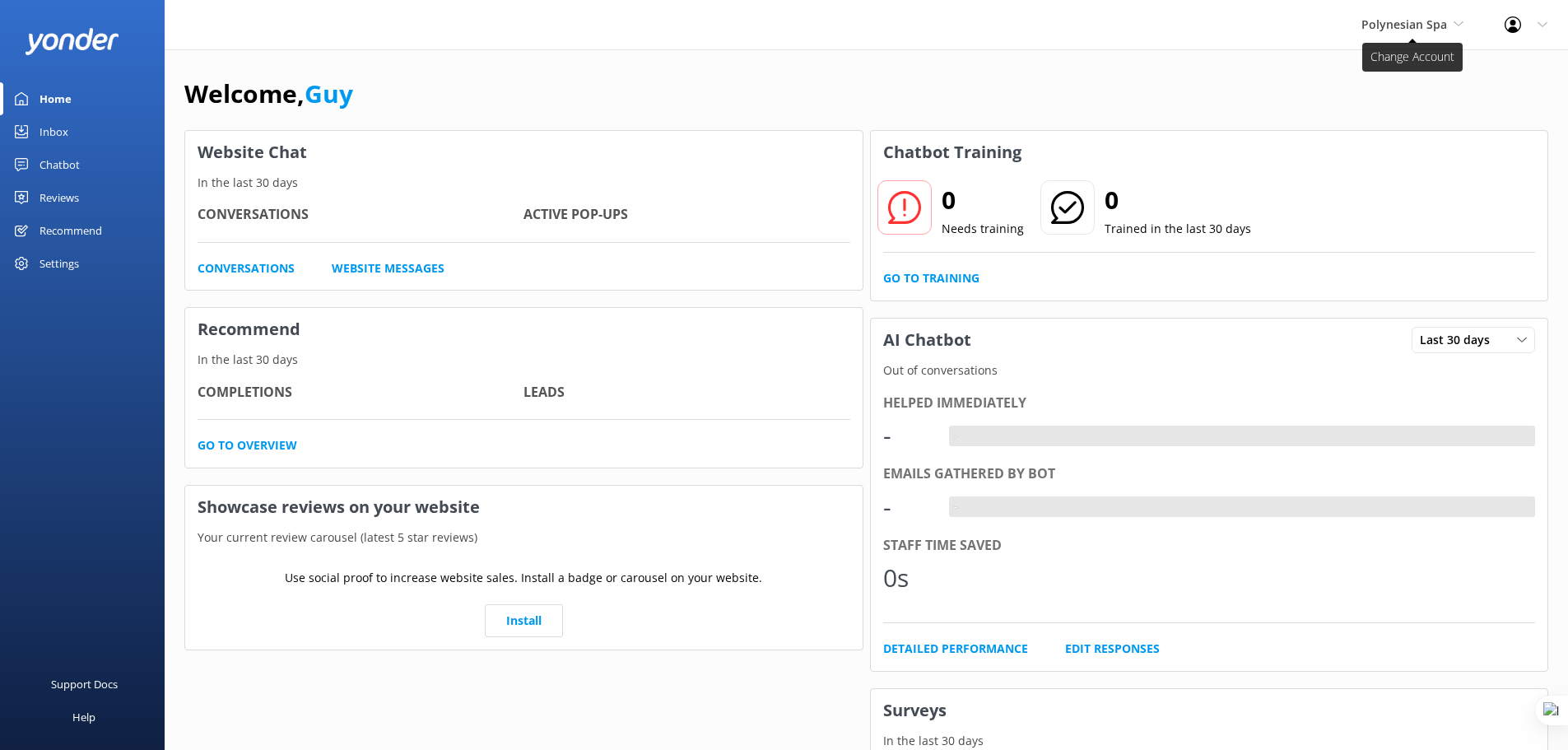
click at [1390, 28] on span "Polynesian Spa" at bounding box center [1404, 24] width 85 height 16
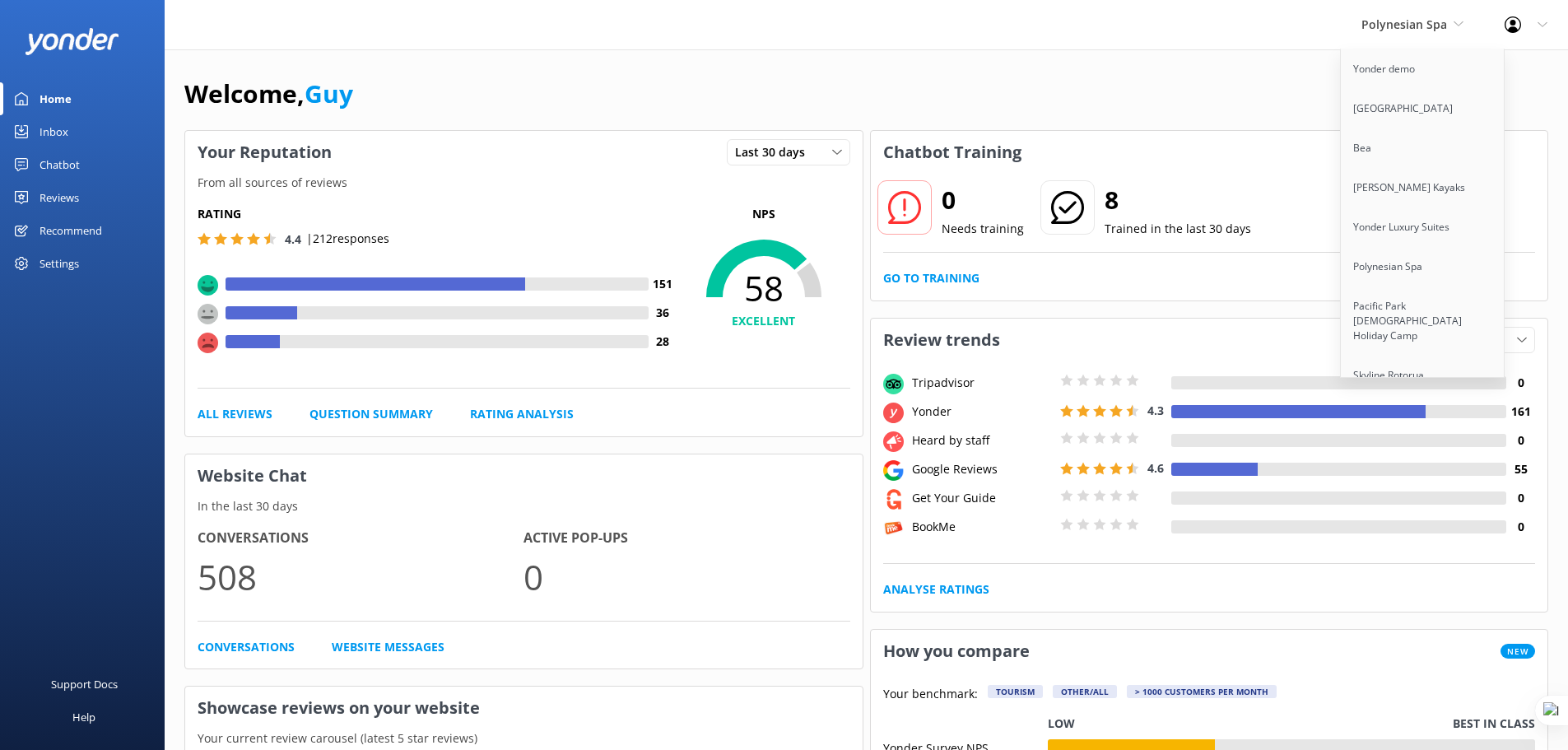
scroll to position [2588, 0]
click at [1444, 213] on link "Stockholm Adventures" at bounding box center [1422, 228] width 164 height 39
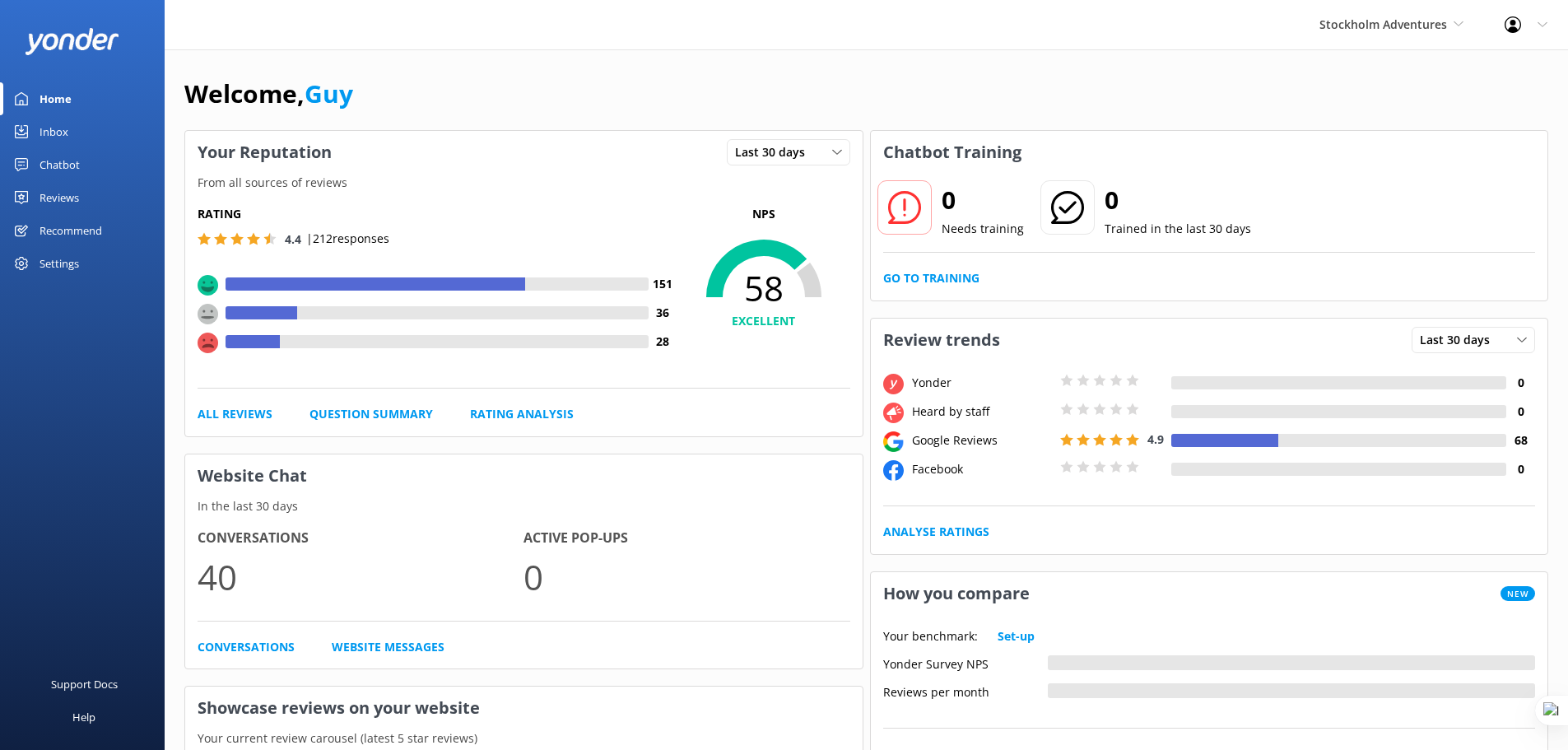
click at [43, 167] on div "Chatbot" at bounding box center [59, 164] width 40 height 33
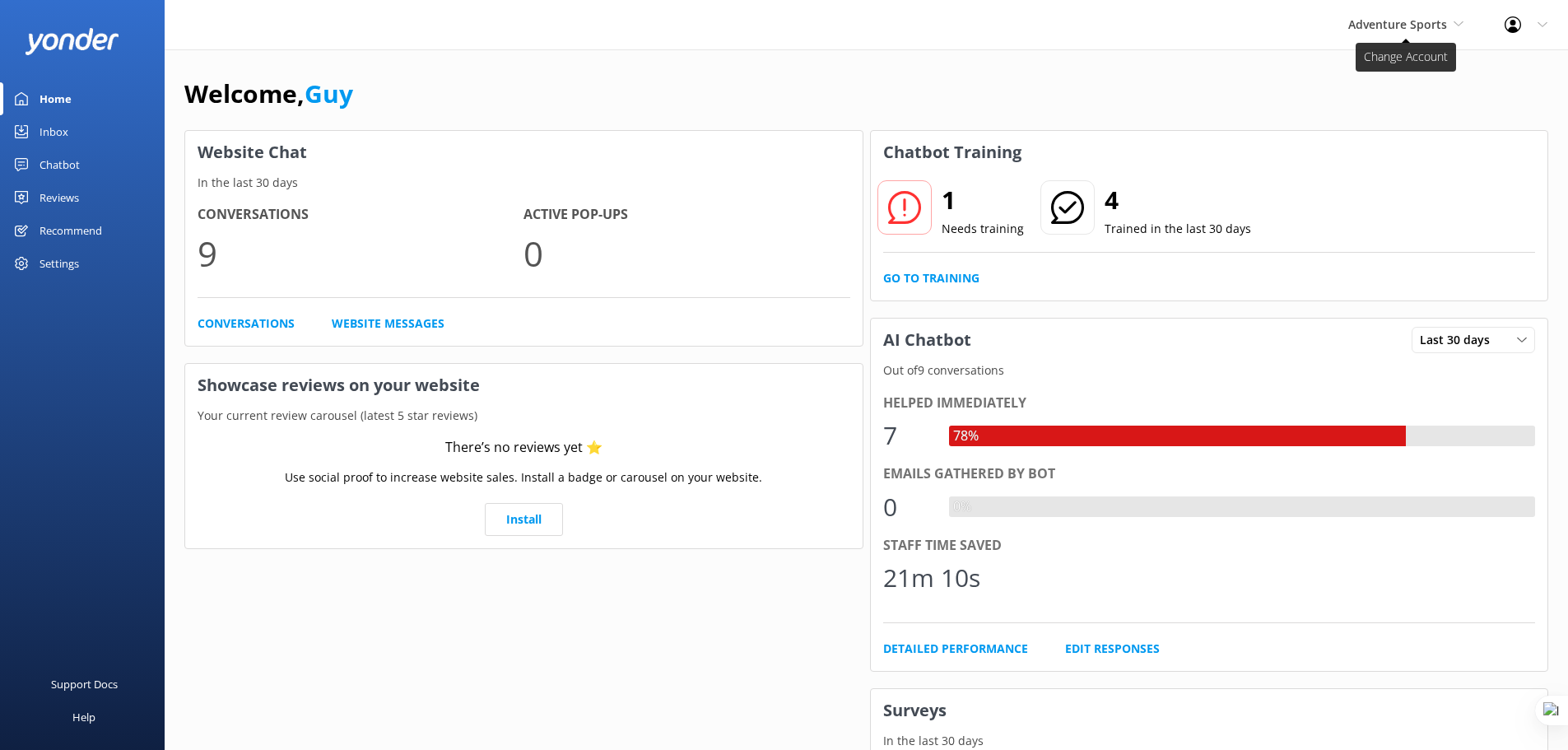
click at [1387, 23] on span "Adventure Sports" at bounding box center [1397, 24] width 99 height 16
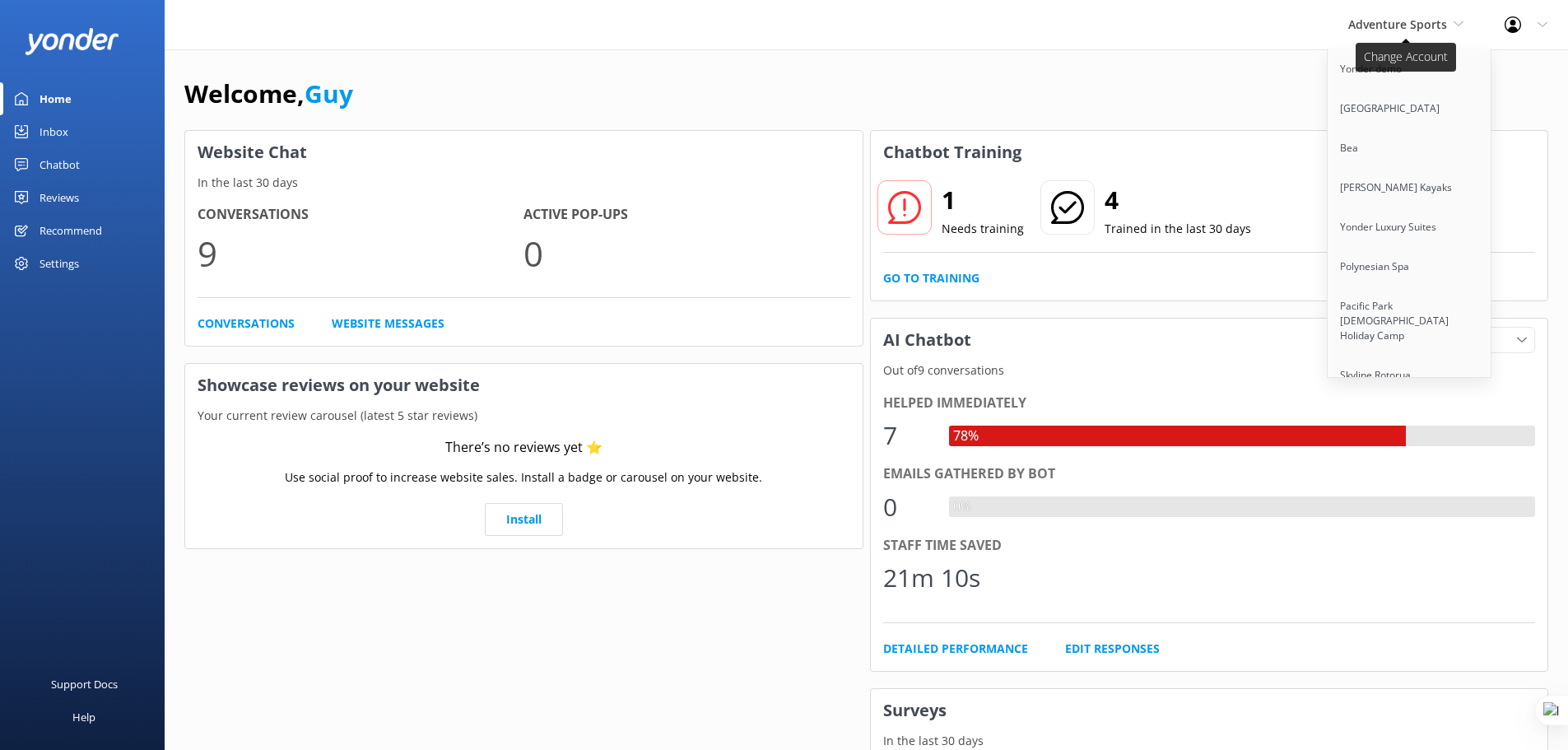
scroll to position [350, 0]
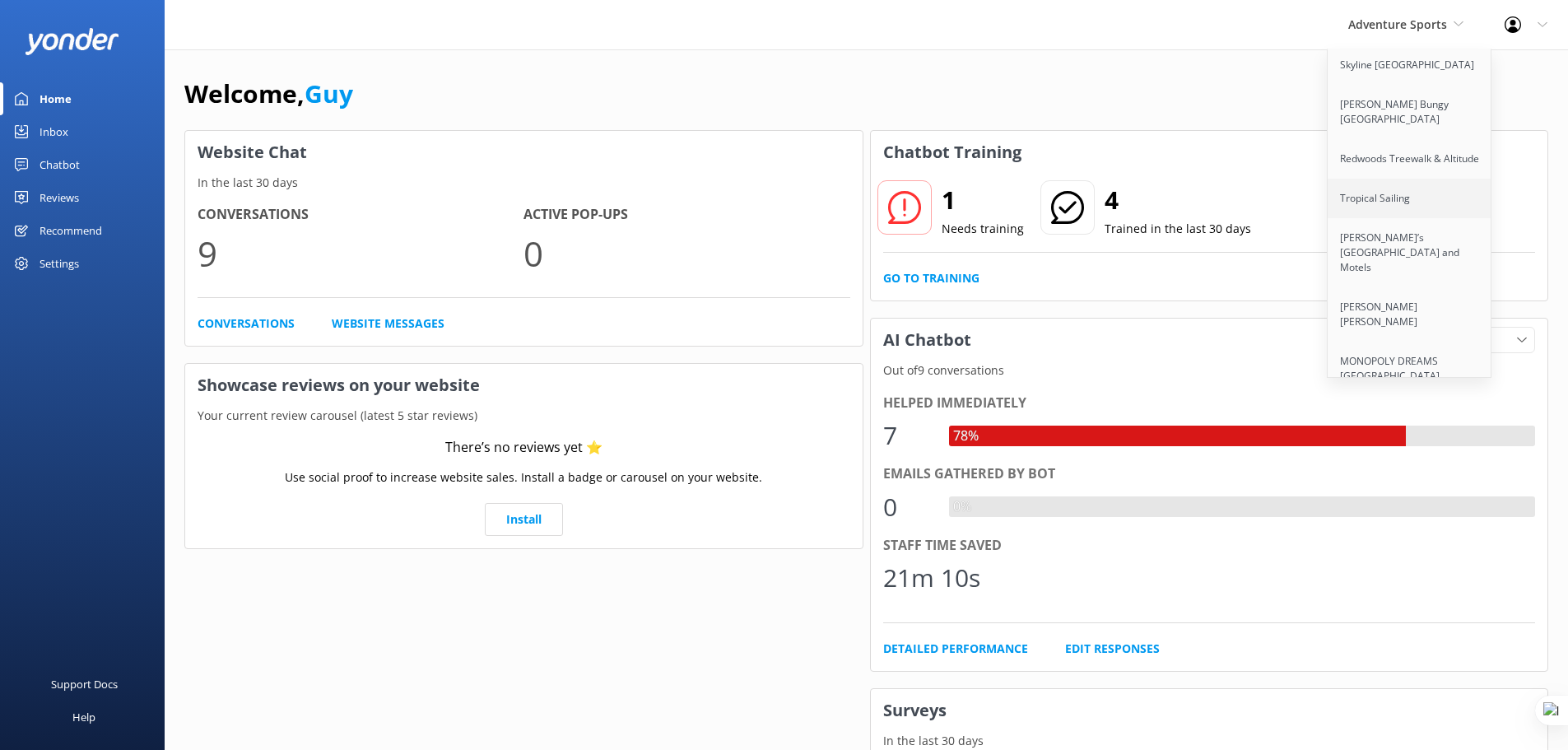
click at [1397, 216] on link "Tropical Sailing" at bounding box center [1409, 198] width 164 height 39
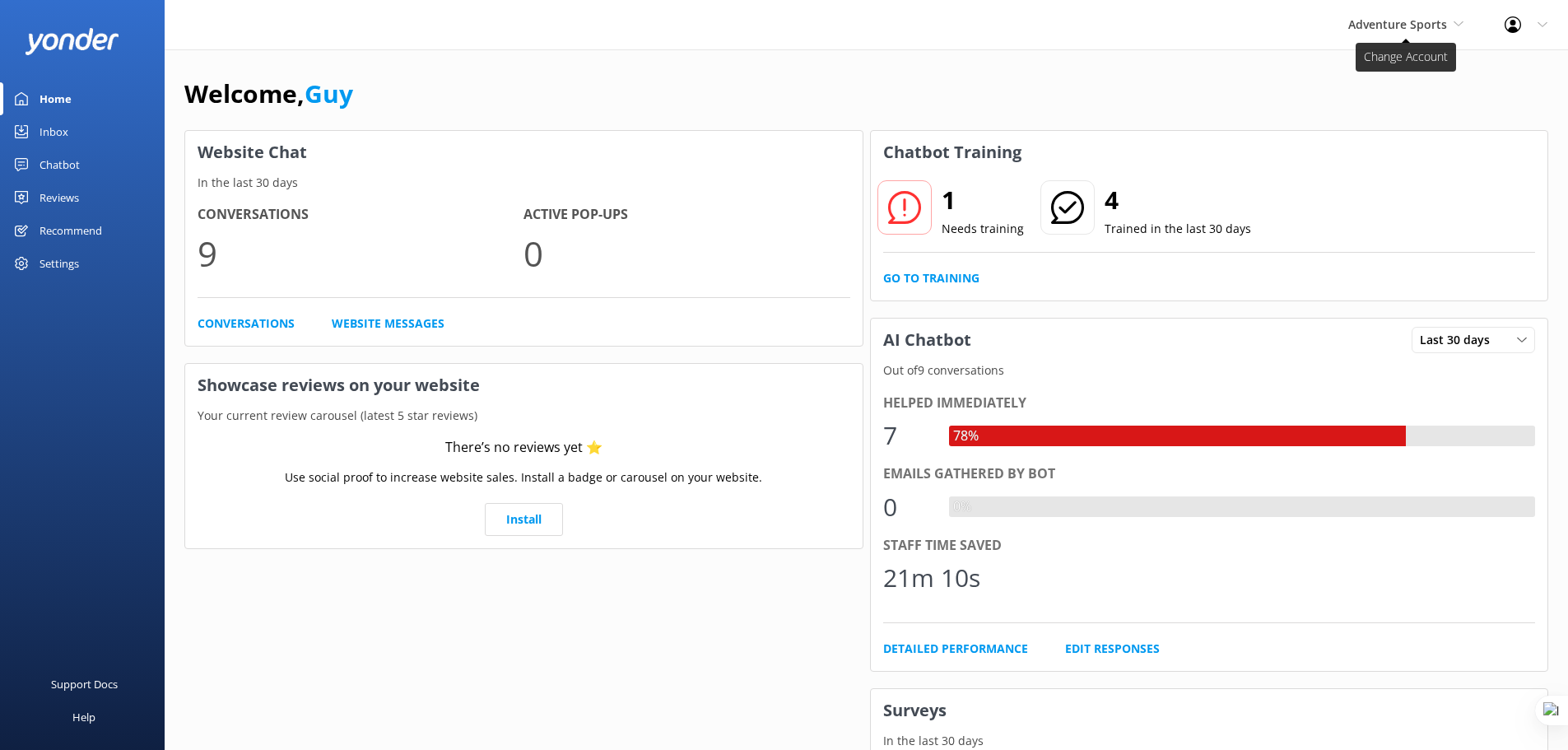
click at [1384, 29] on span "Adventure Sports" at bounding box center [1397, 24] width 99 height 16
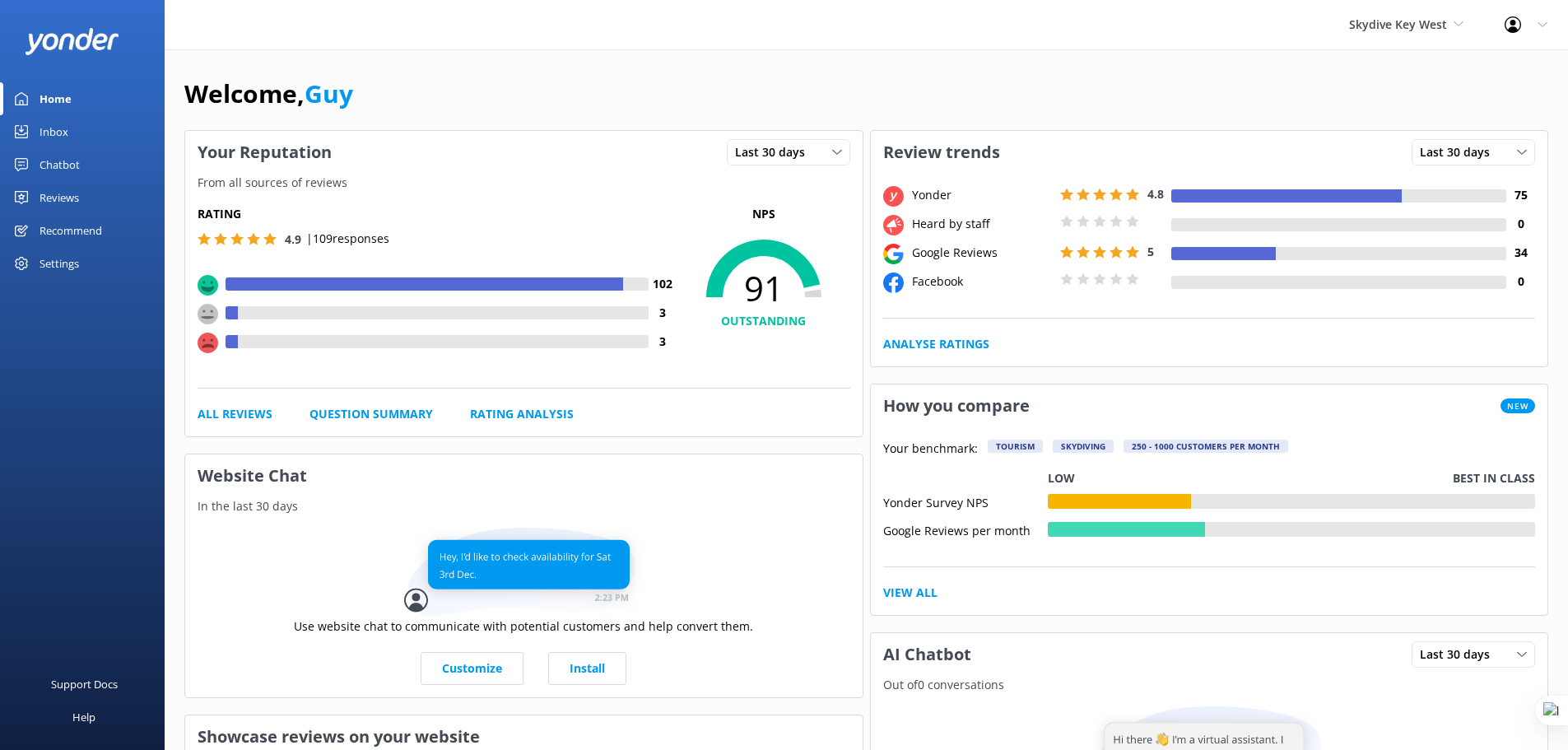
click at [57, 190] on div "Reviews" at bounding box center [59, 197] width 39 height 33
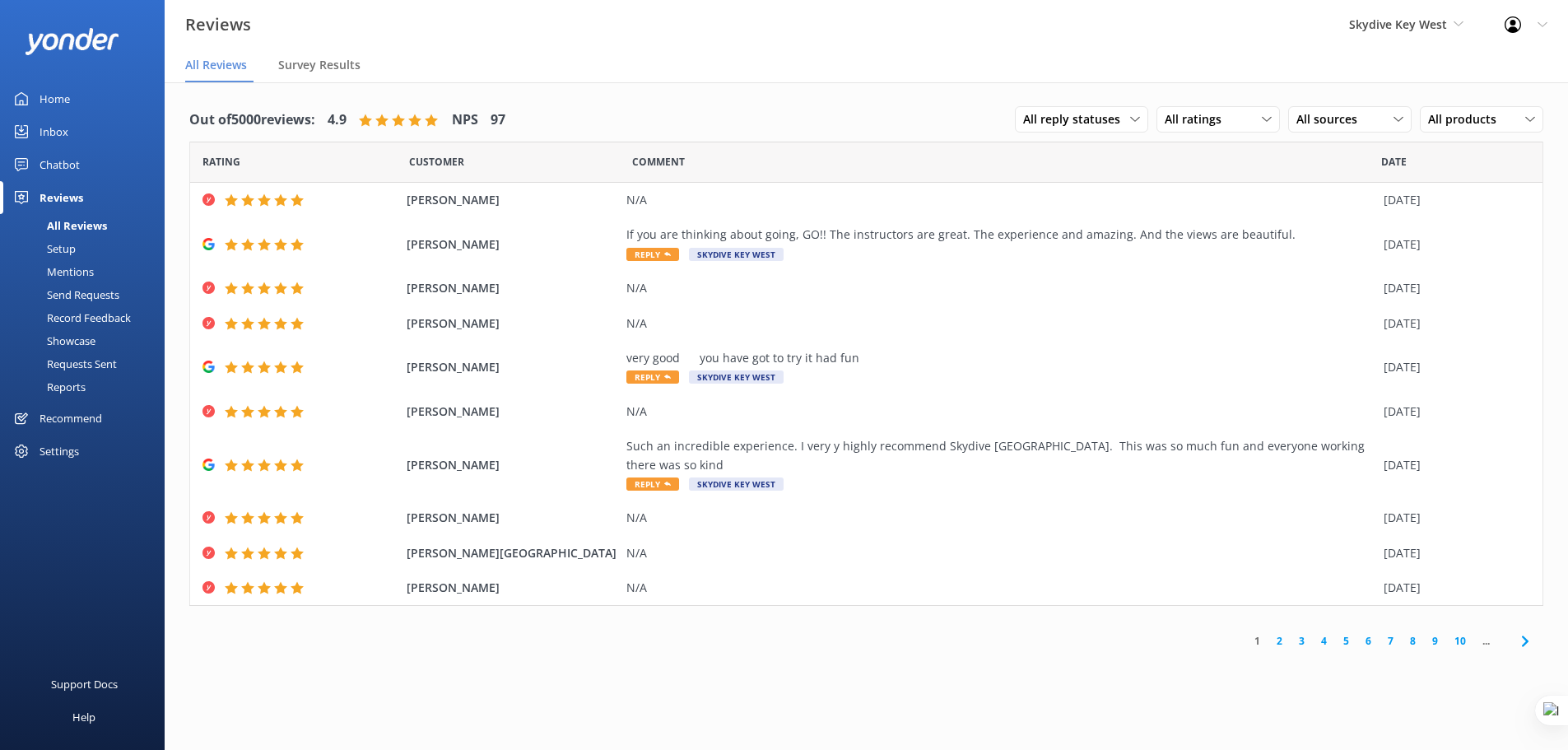
click at [107, 365] on div "Requests Sent" at bounding box center [64, 364] width 107 height 23
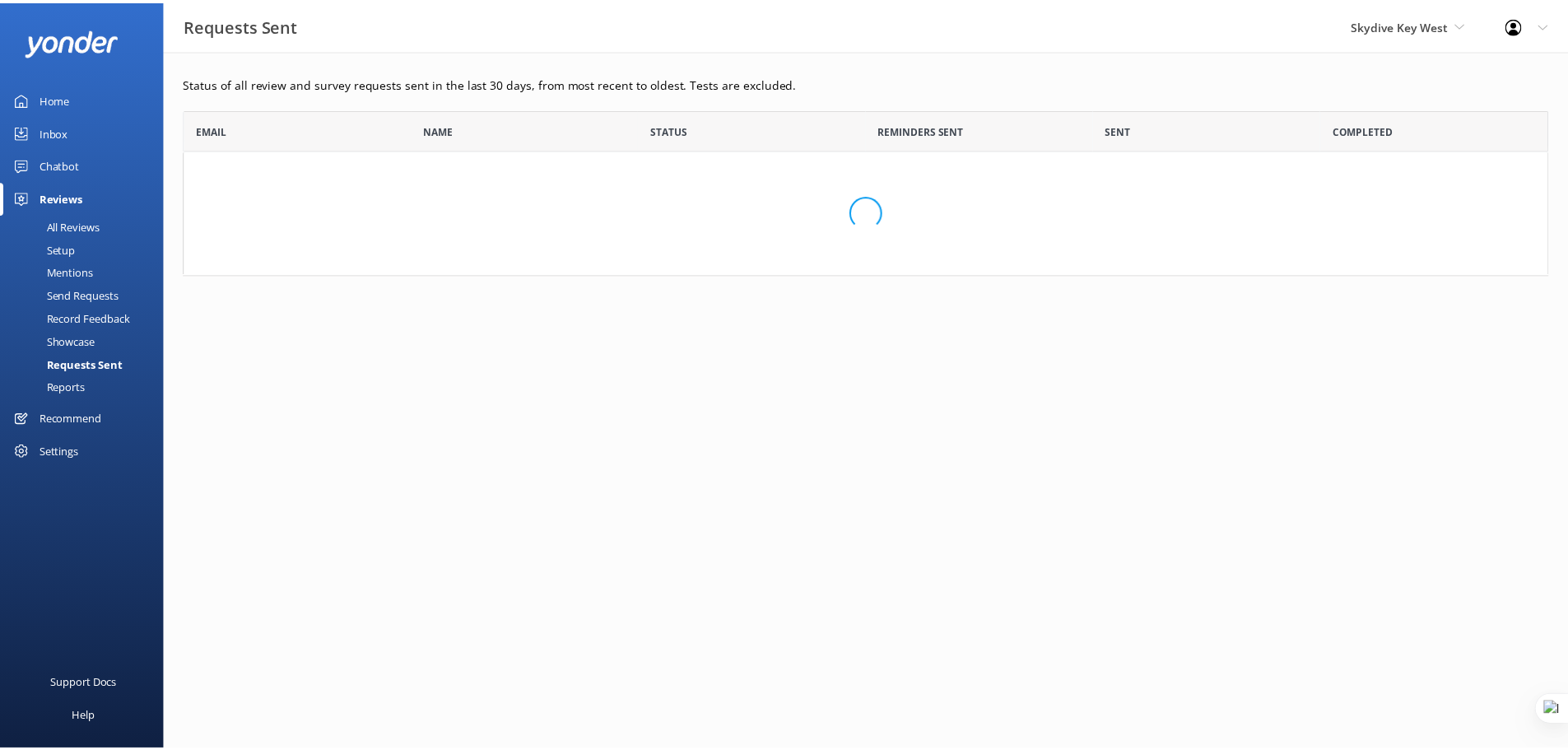
scroll to position [443, 1364]
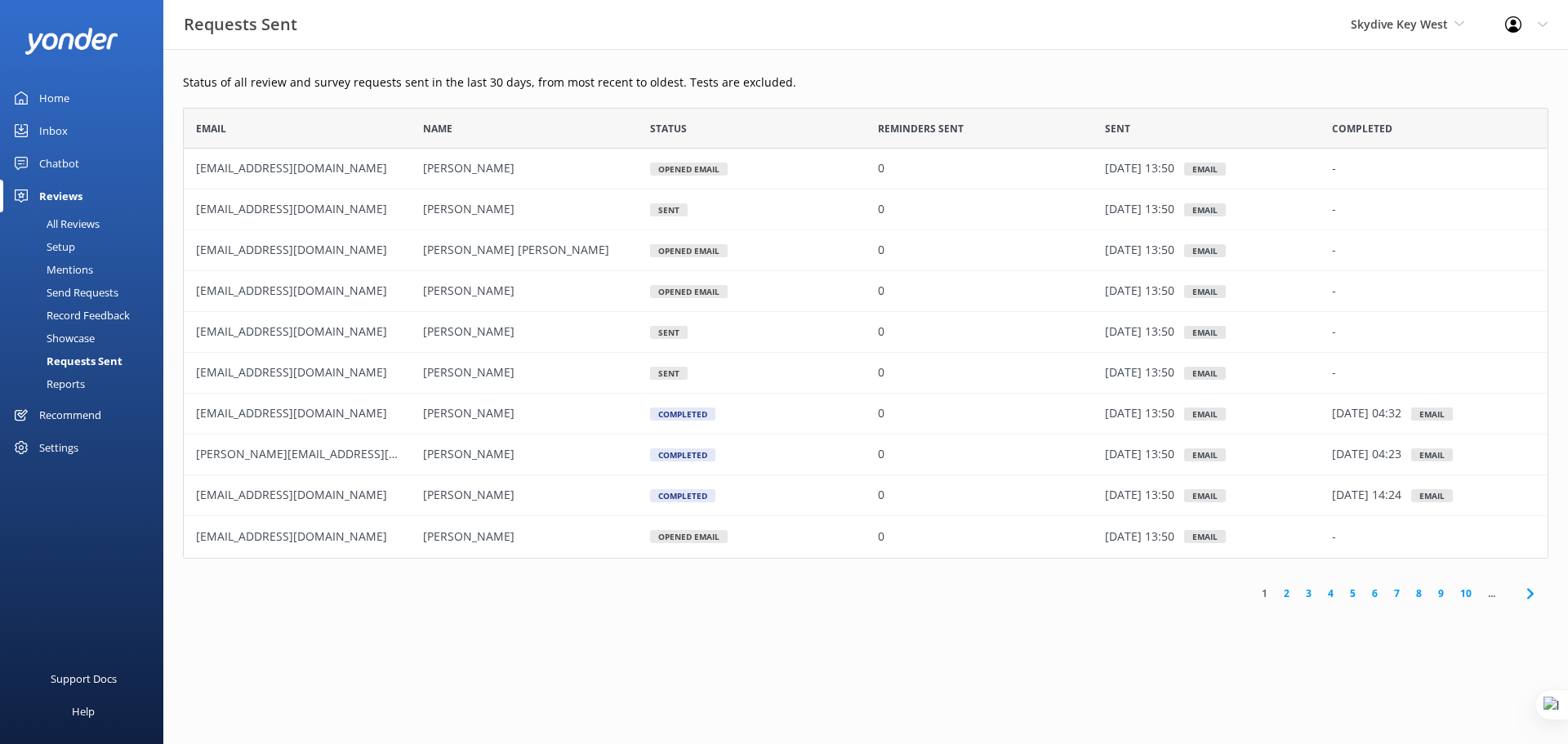
click at [56, 224] on div "All Reviews" at bounding box center [55, 224] width 89 height 23
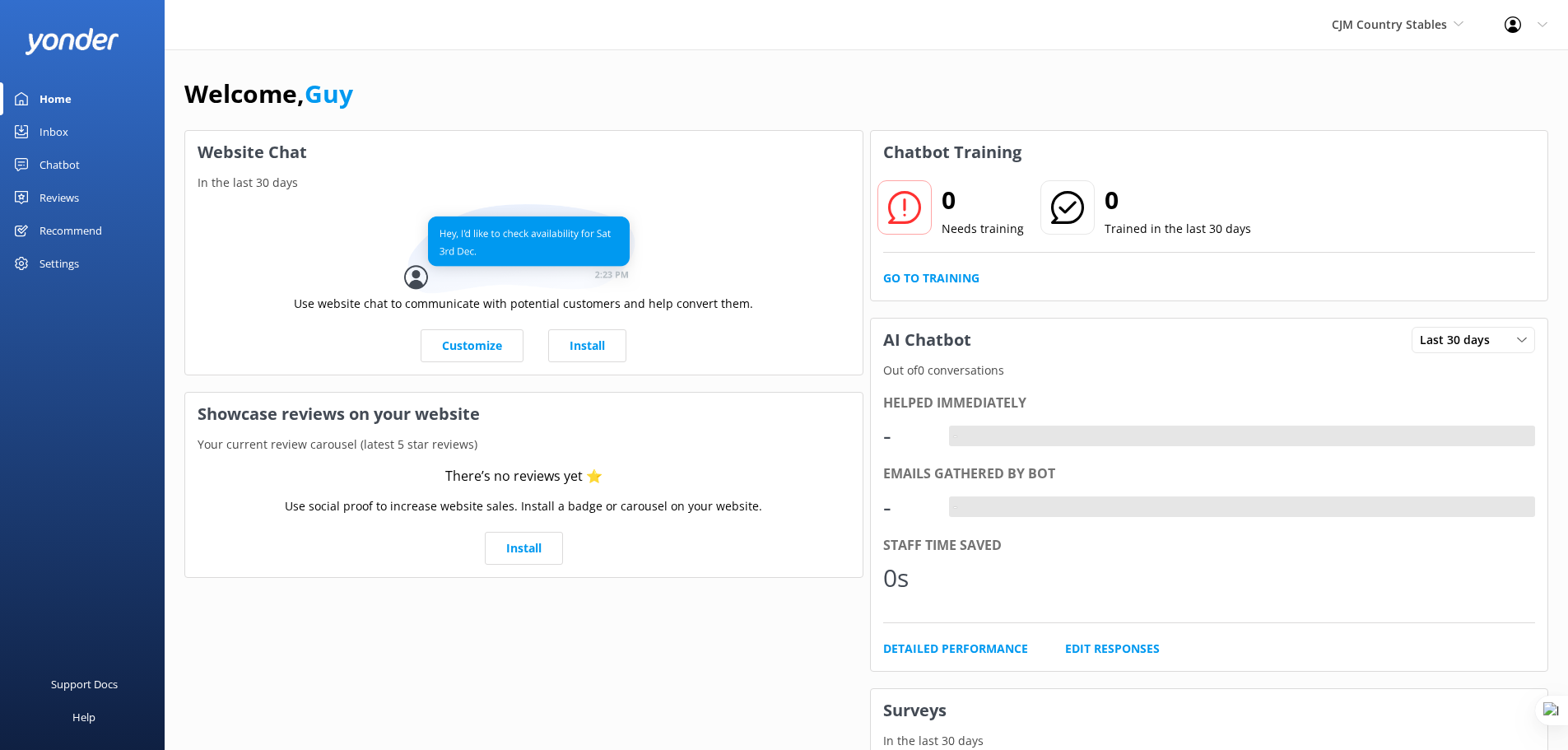
click at [57, 262] on div "Settings" at bounding box center [59, 263] width 39 height 33
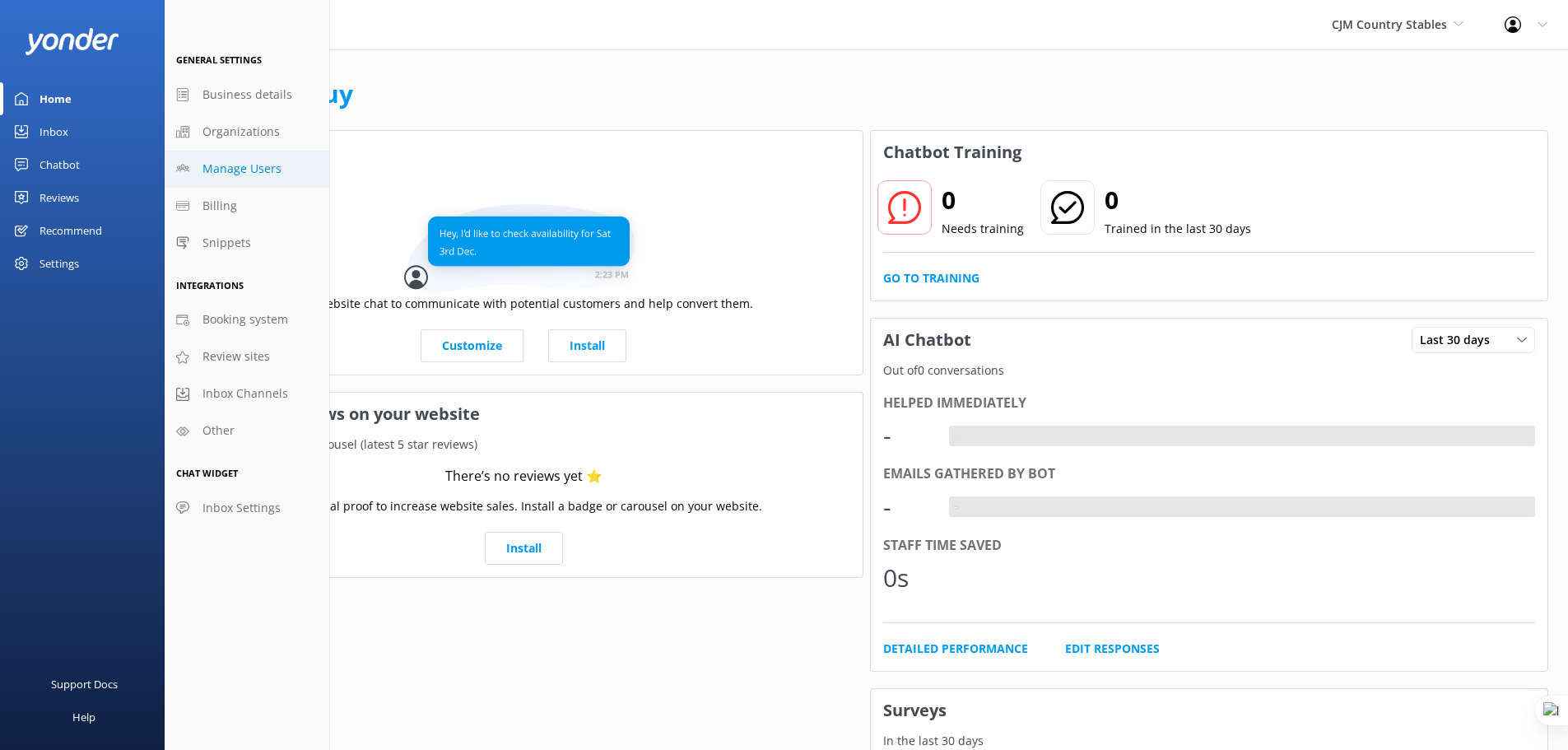
click at [270, 166] on span "Manage Users" at bounding box center [242, 168] width 79 height 18
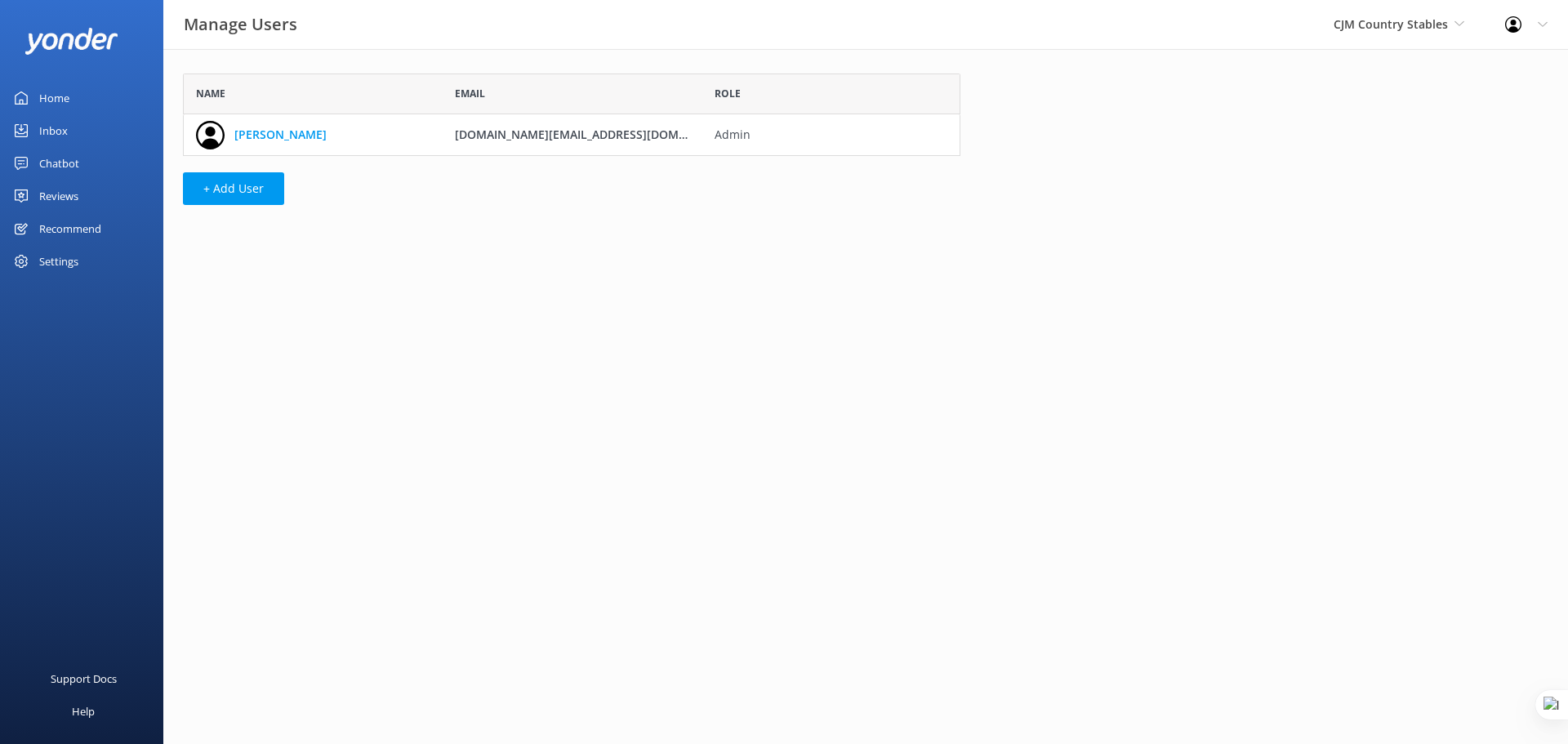
scroll to position [70, 765]
click at [53, 163] on div "Chatbot" at bounding box center [59, 163] width 40 height 33
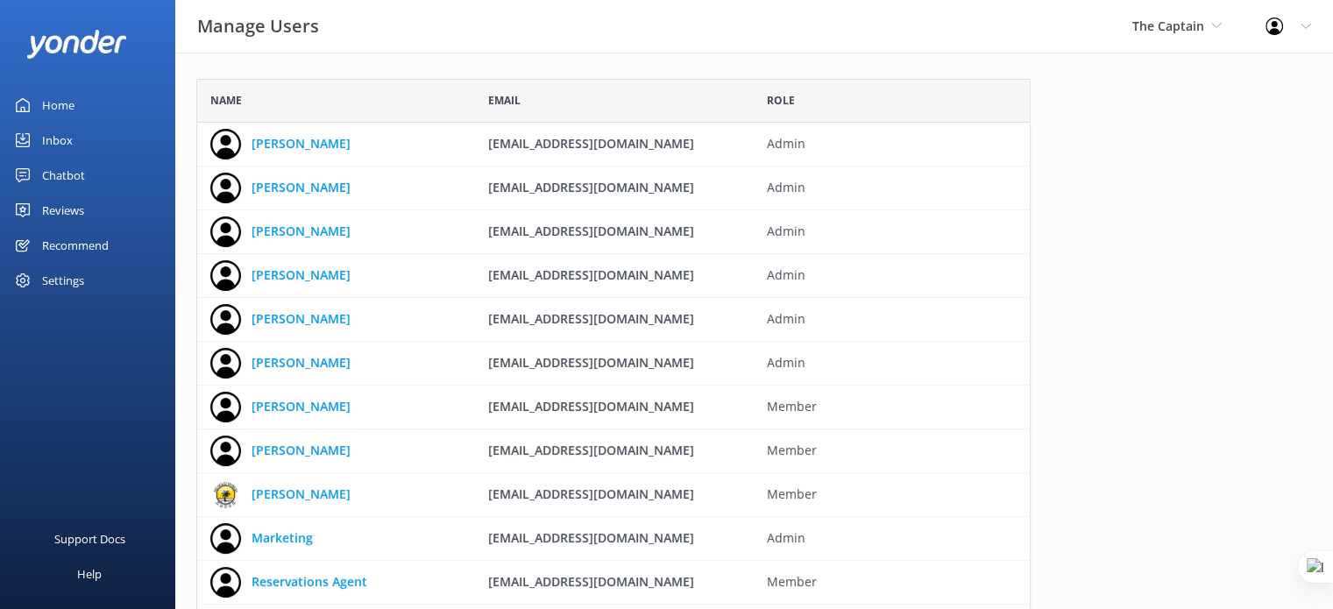
scroll to position [556, 820]
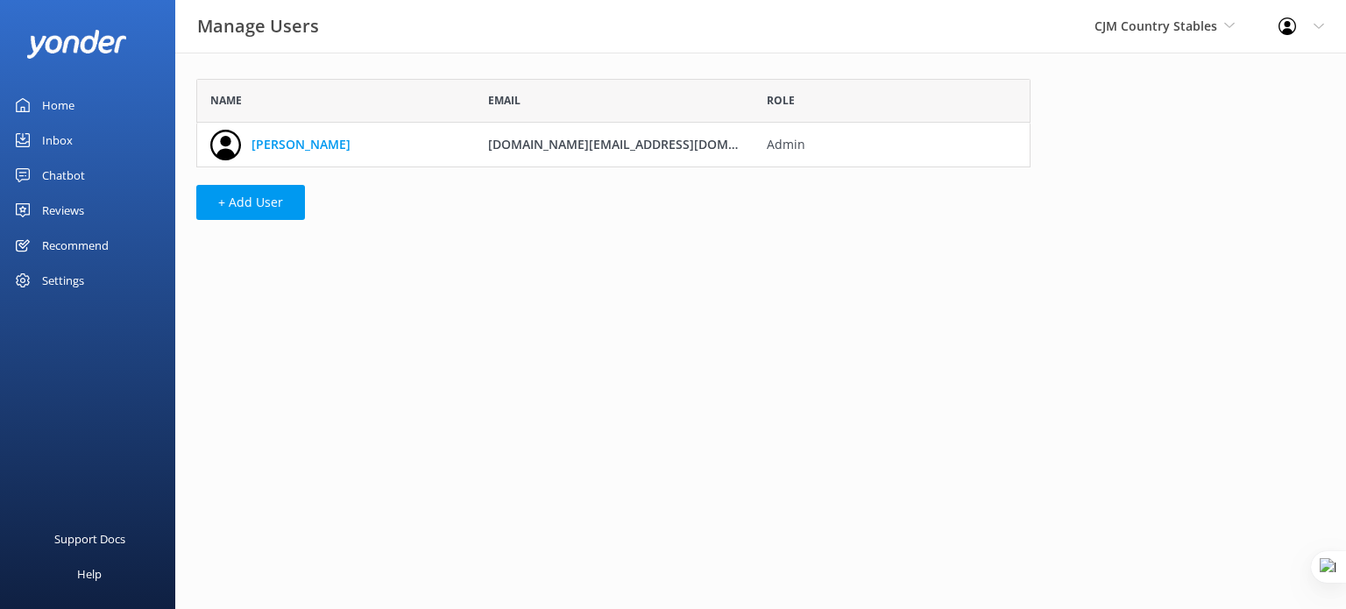
scroll to position [74, 820]
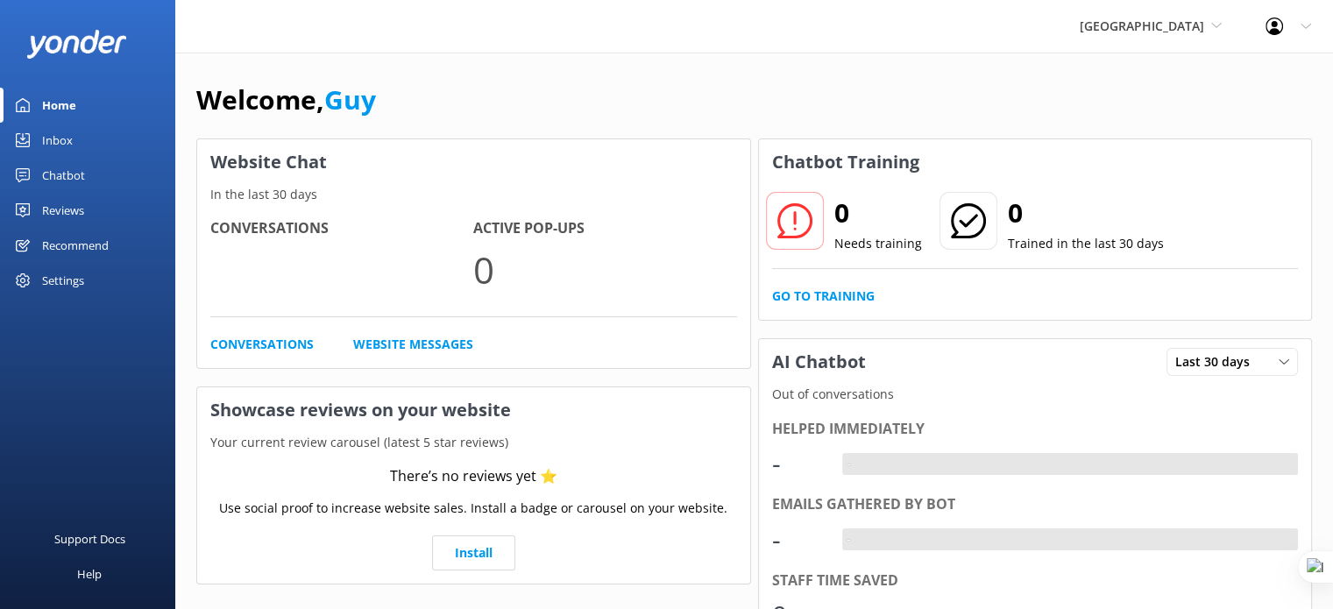
click at [76, 281] on div "Settings" at bounding box center [63, 280] width 42 height 35
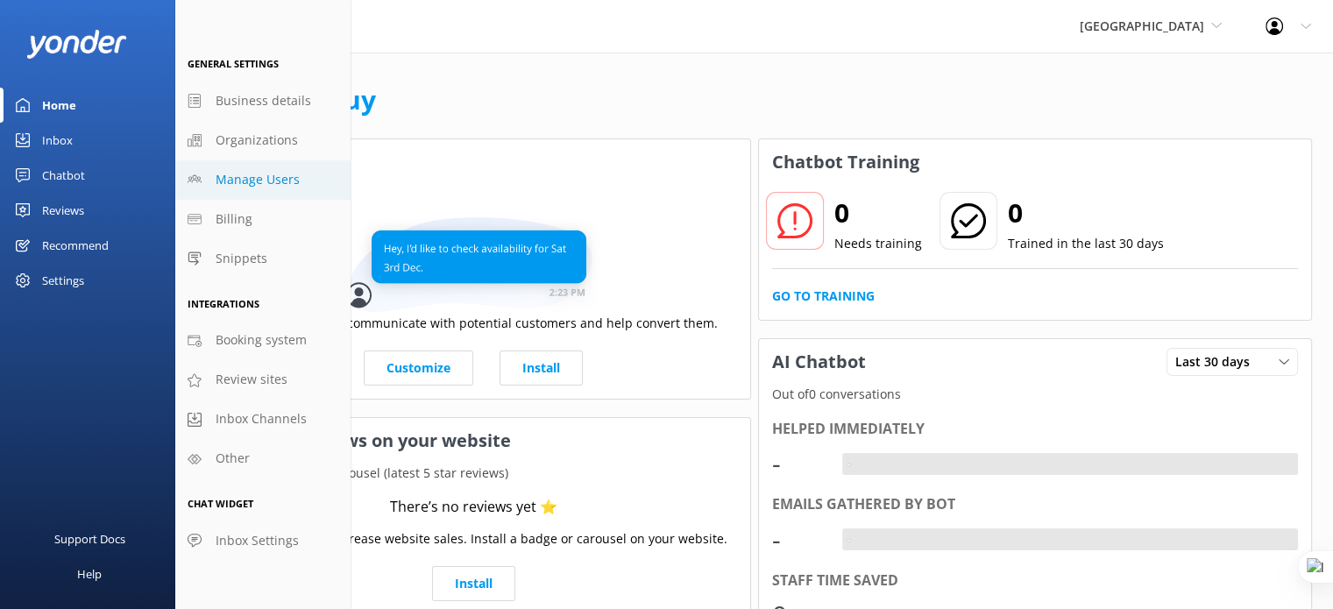
click at [270, 183] on span "Manage Users" at bounding box center [258, 179] width 84 height 19
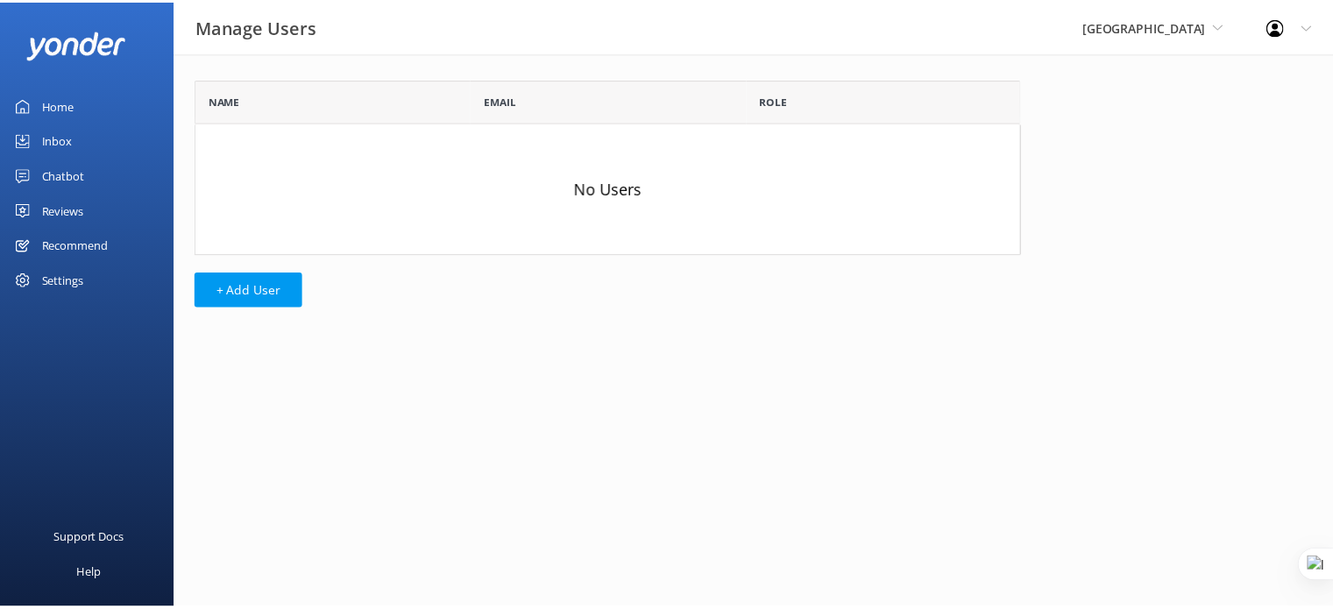
scroll to position [162, 820]
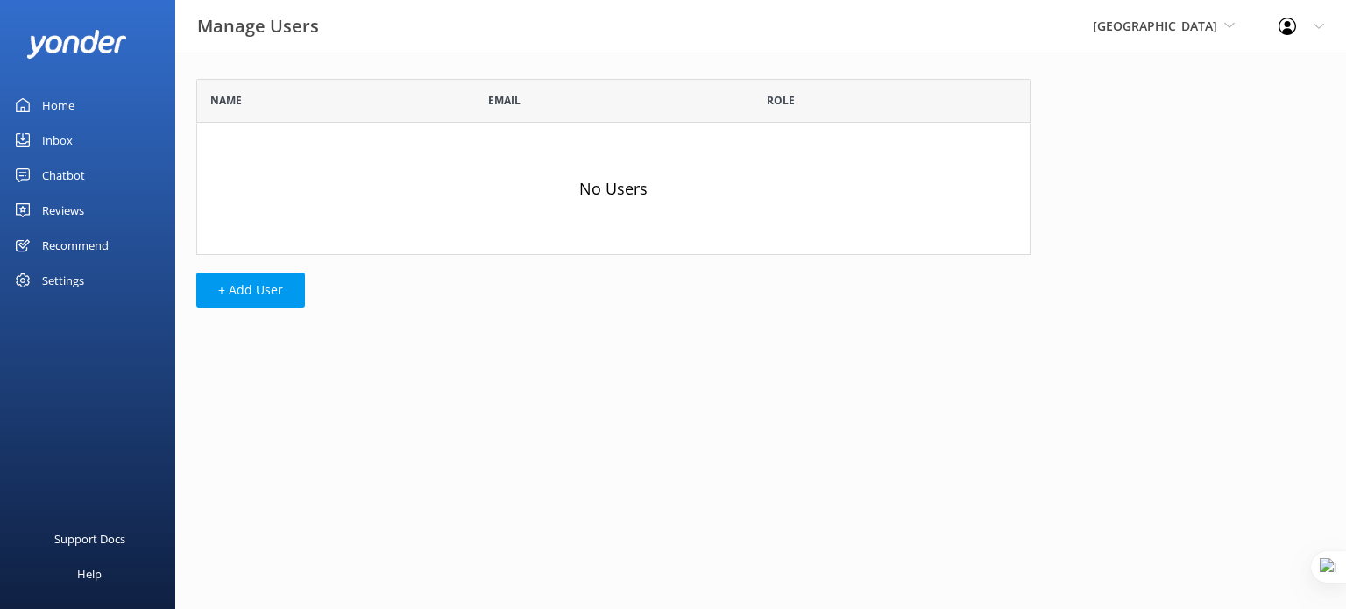
click at [65, 114] on div "Home" at bounding box center [58, 105] width 32 height 35
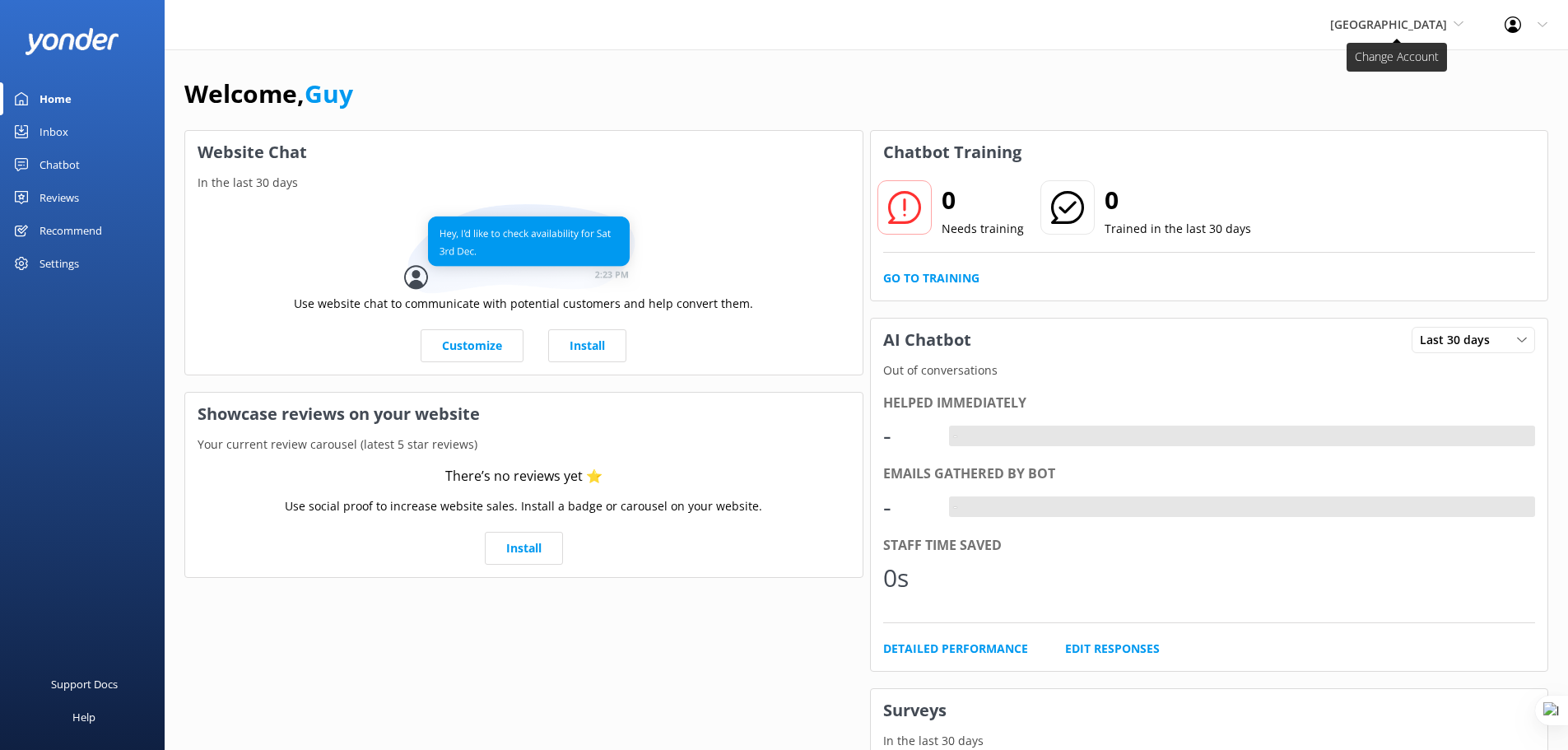
click at [1428, 23] on span "[GEOGRAPHIC_DATA]" at bounding box center [1389, 24] width 116 height 16
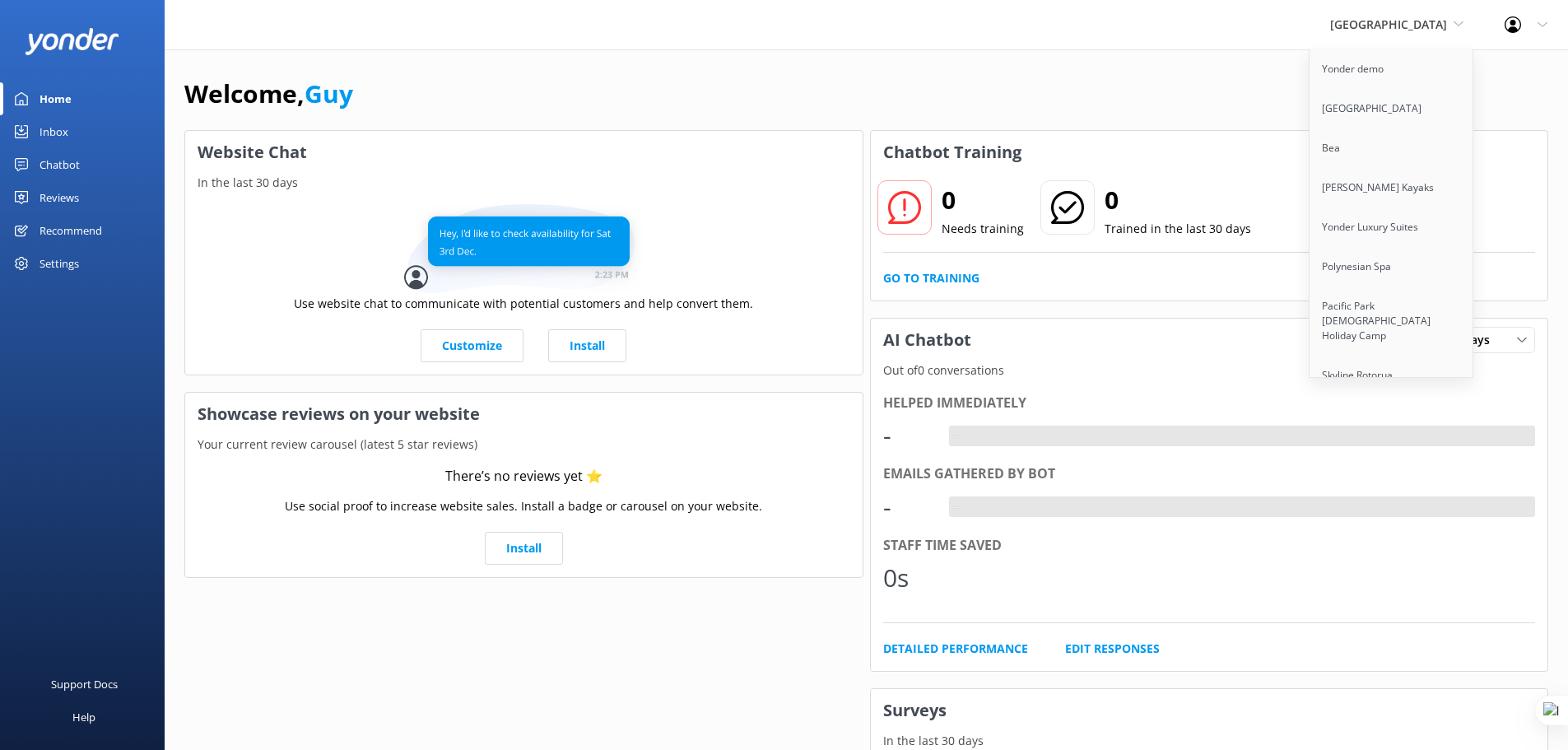
scroll to position [1768, 0]
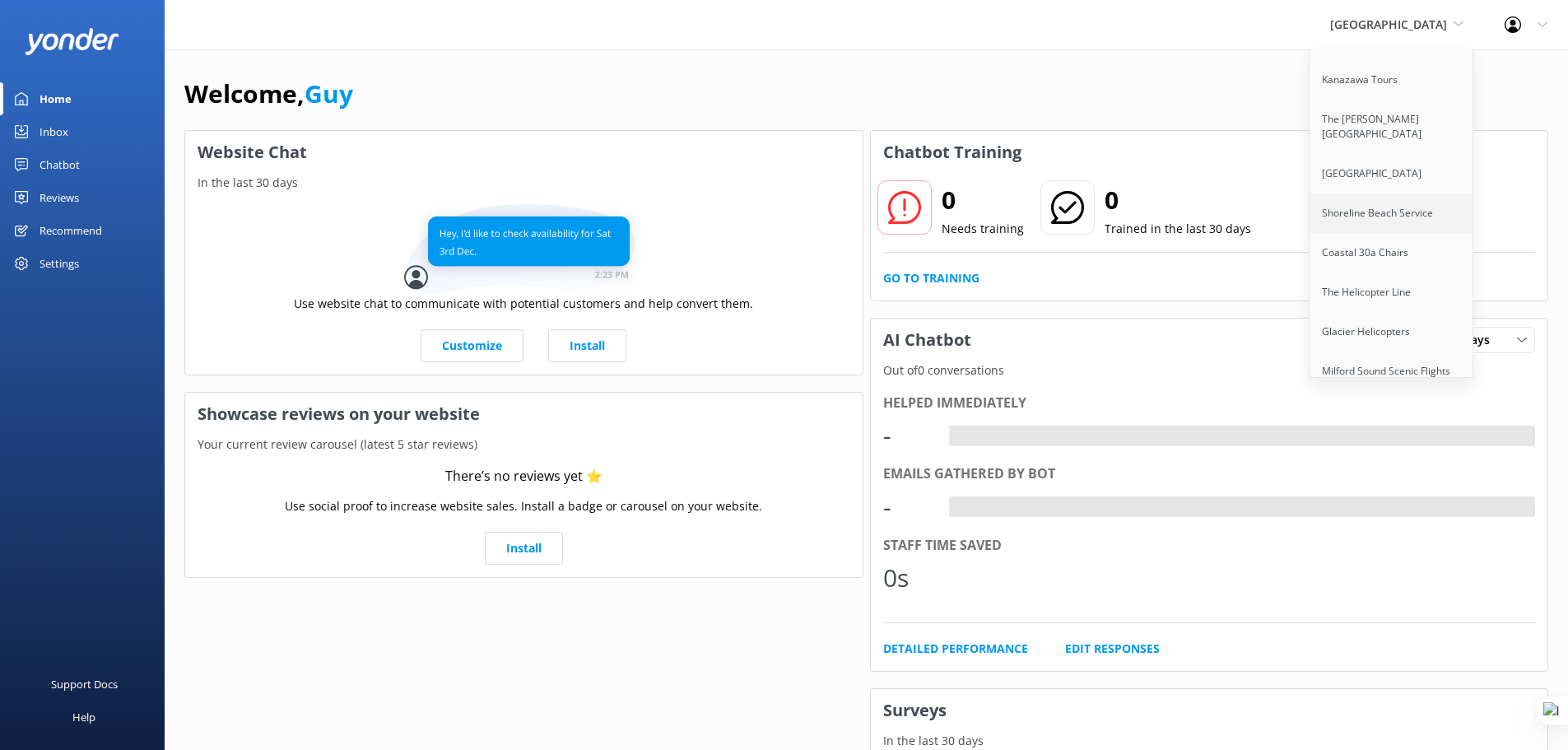
click at [1463, 222] on link "Shoreline Beach Service" at bounding box center [1391, 213] width 164 height 39
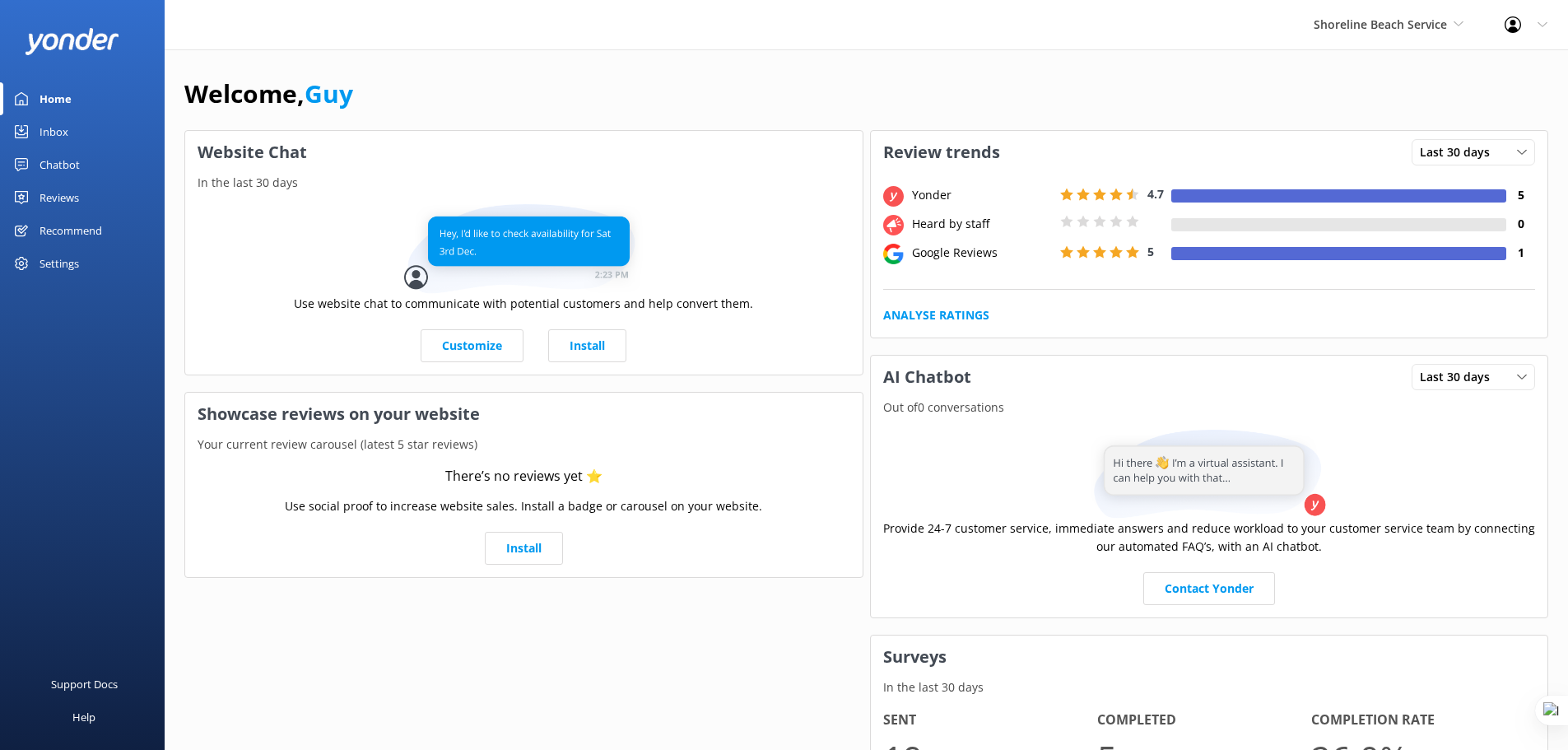
click at [61, 156] on div "Chatbot" at bounding box center [59, 164] width 40 height 33
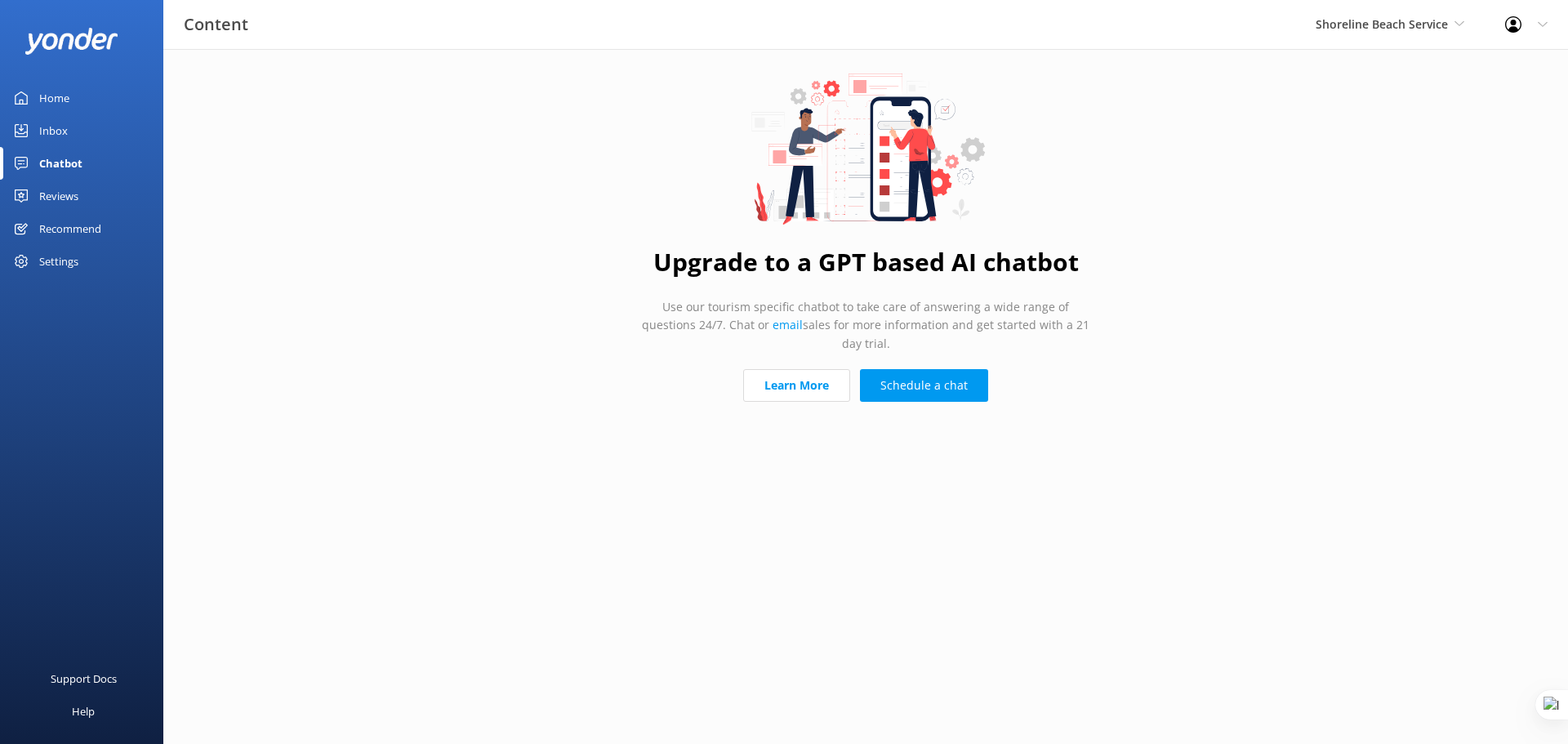
click at [81, 224] on div "Recommend" at bounding box center [70, 228] width 62 height 33
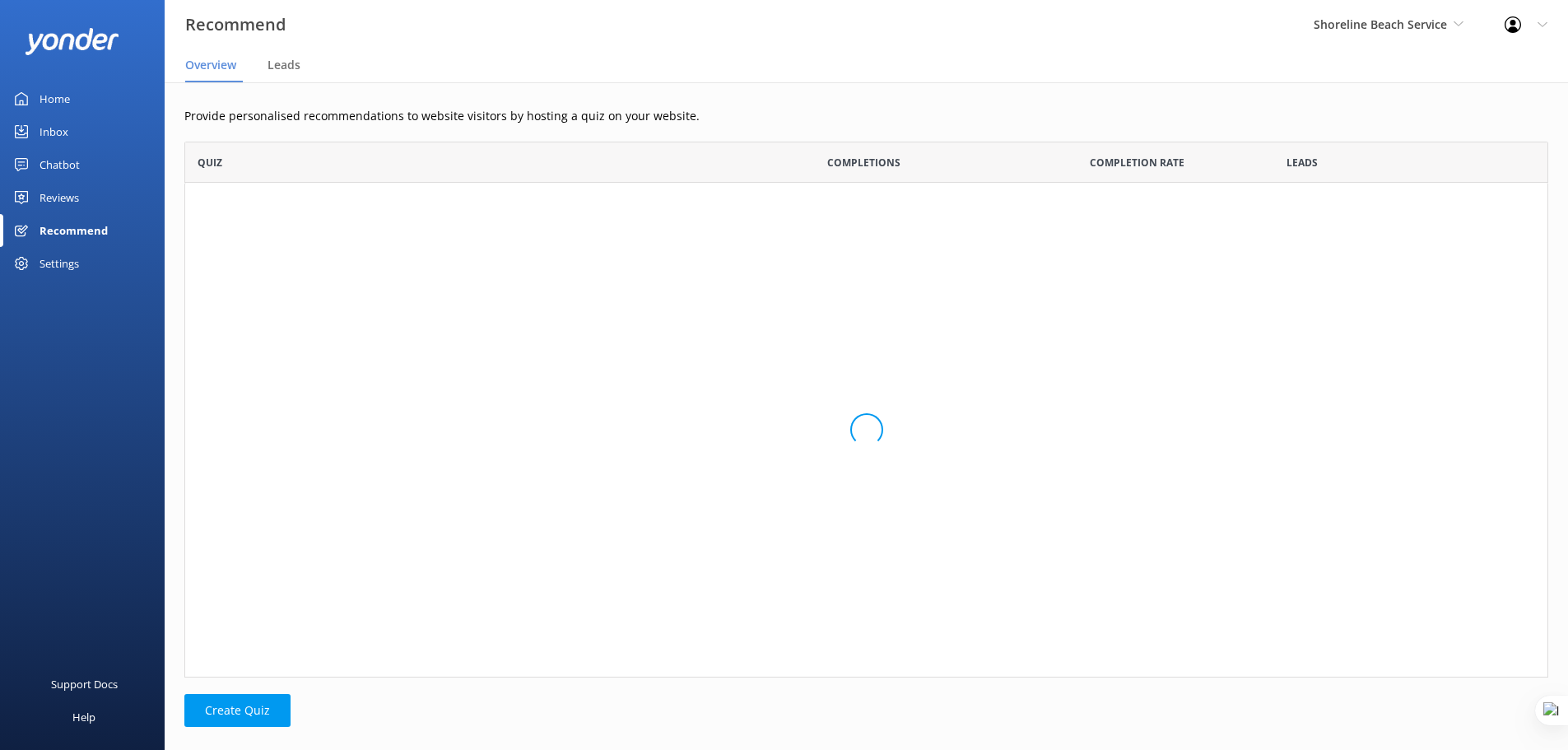
scroll to position [523, 1352]
